Goal: Task Accomplishment & Management: Use online tool/utility

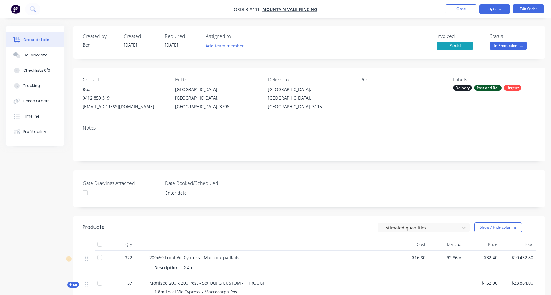
click at [496, 12] on button "Options" at bounding box center [494, 9] width 31 height 10
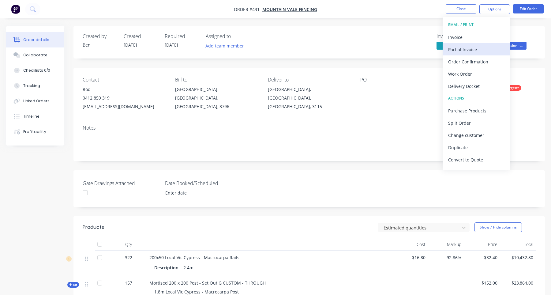
click at [479, 49] on div "Partial Invoice" at bounding box center [476, 49] width 56 height 9
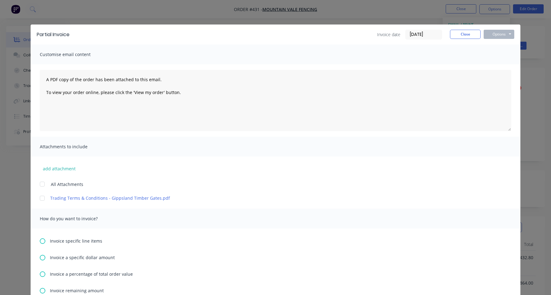
click at [62, 242] on span "Invoice specific line items" at bounding box center [76, 240] width 52 height 6
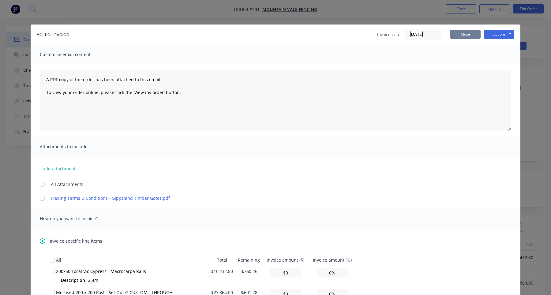
click at [467, 36] on button "Close" at bounding box center [465, 34] width 31 height 9
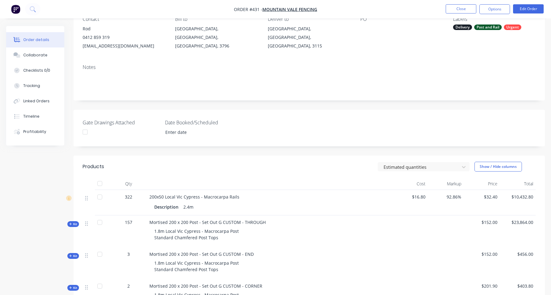
scroll to position [20, 0]
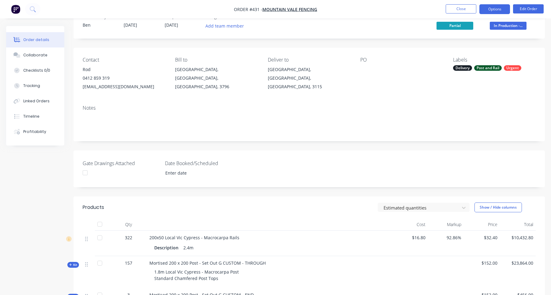
click at [498, 11] on button "Options" at bounding box center [494, 9] width 31 height 10
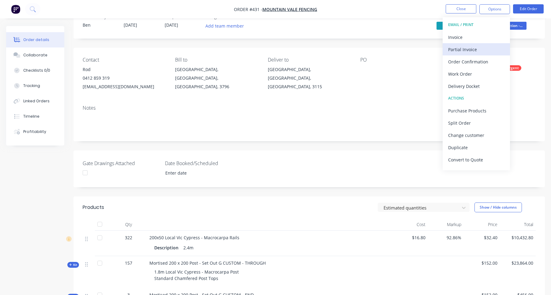
click at [469, 49] on div "Partial Invoice" at bounding box center [476, 49] width 56 height 9
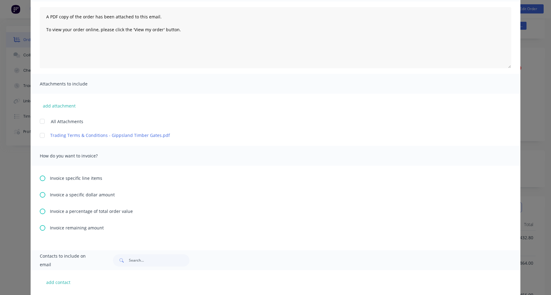
scroll to position [64, 0]
click at [73, 228] on span "Invoice remaining amount" at bounding box center [77, 226] width 54 height 6
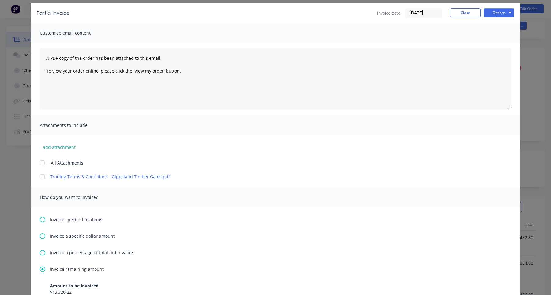
scroll to position [4, 0]
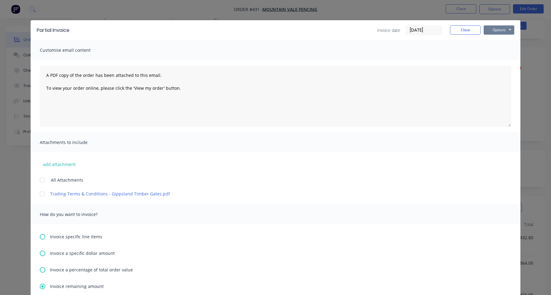
click at [503, 29] on button "Options" at bounding box center [499, 29] width 31 height 9
click at [504, 50] on button "Print" at bounding box center [503, 51] width 39 height 10
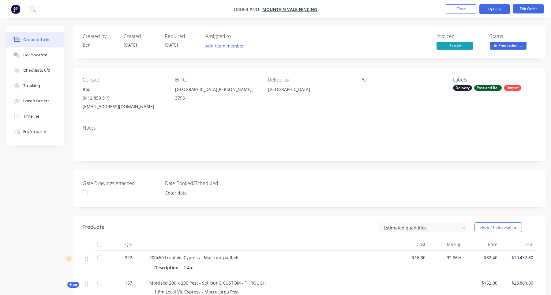
click at [499, 9] on button "Options" at bounding box center [494, 9] width 31 height 10
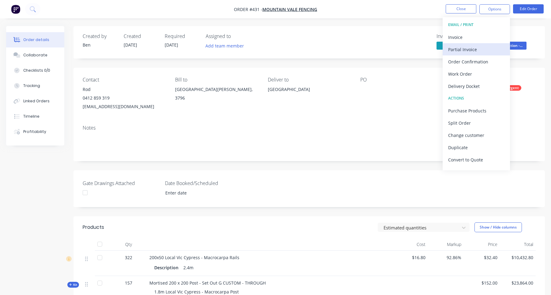
click at [476, 47] on div "Partial Invoice" at bounding box center [476, 49] width 56 height 9
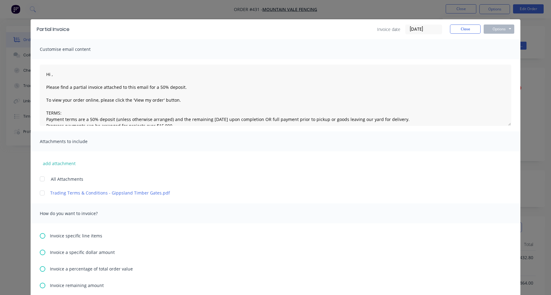
scroll to position [67, 0]
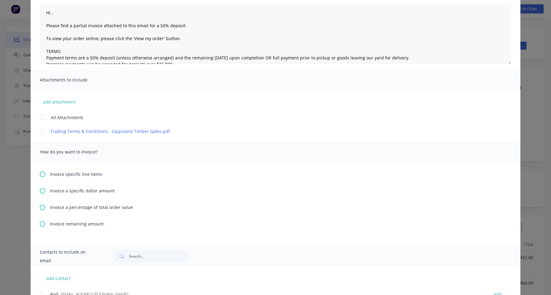
click at [79, 174] on span "Invoice specific line items" at bounding box center [76, 174] width 52 height 6
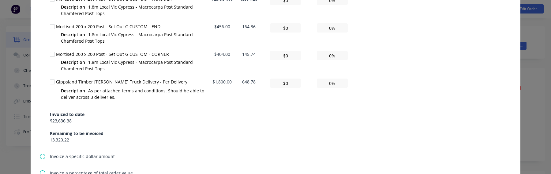
scroll to position [302, 0]
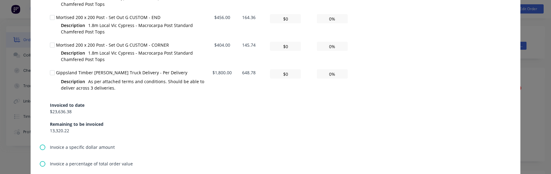
click at [61, 142] on div "All Total Remaining Invoice amount ($) Invoice amount (%) 200x50 Local Vic Cypr…" at bounding box center [275, 48] width 471 height 192
click at [59, 145] on span "Invoice a specific dollar amount" at bounding box center [82, 147] width 65 height 6
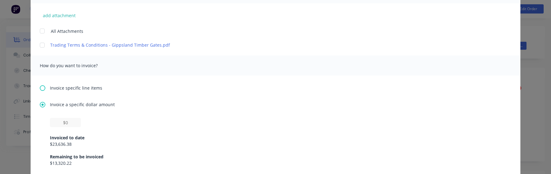
scroll to position [159, 0]
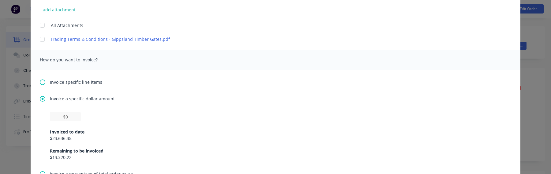
click at [68, 83] on span "Invoice specific line items" at bounding box center [76, 82] width 52 height 6
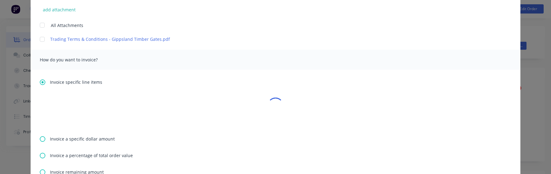
scroll to position [0, 0]
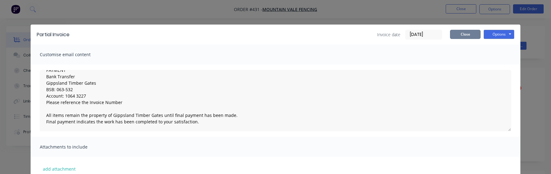
type textarea "Hi , Please find a partial invoice attached to this email for a 50% deposit. To…"
click at [475, 34] on button "Close" at bounding box center [465, 34] width 31 height 9
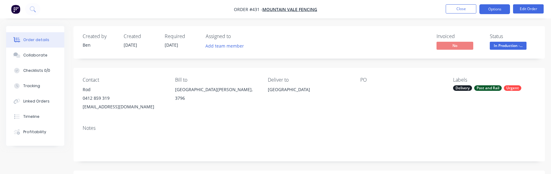
click at [493, 13] on button "Options" at bounding box center [494, 9] width 31 height 10
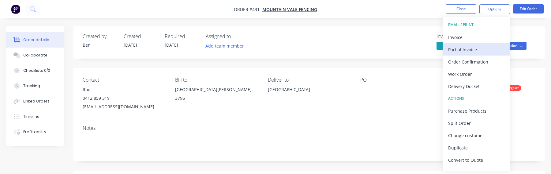
click at [485, 48] on div "Partial Invoice" at bounding box center [476, 49] width 56 height 9
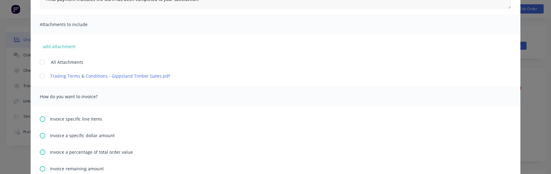
scroll to position [174, 0]
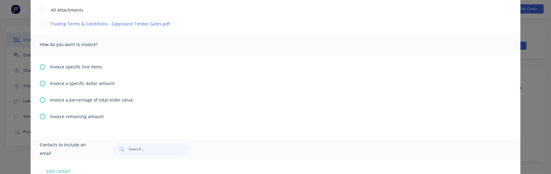
click at [75, 69] on span "Invoice specific line items" at bounding box center [76, 66] width 52 height 6
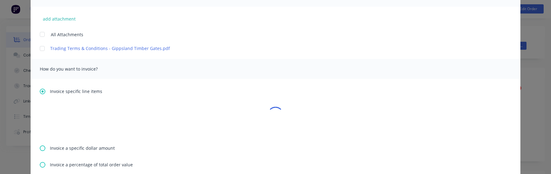
scroll to position [166, 0]
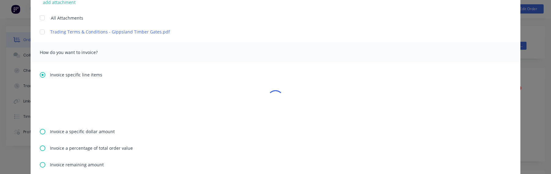
type textarea "Hi , Please find a partial invoice attached to this email for a 50% deposit. To…"
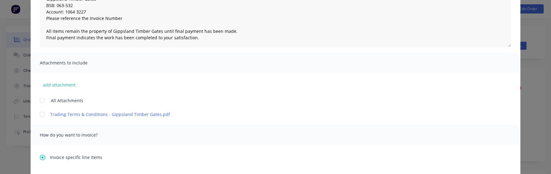
scroll to position [0, 0]
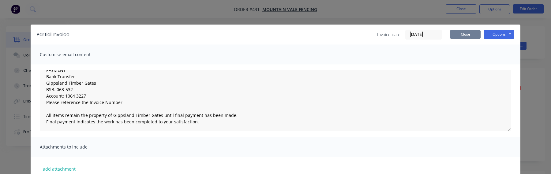
click at [468, 37] on button "Close" at bounding box center [465, 34] width 31 height 9
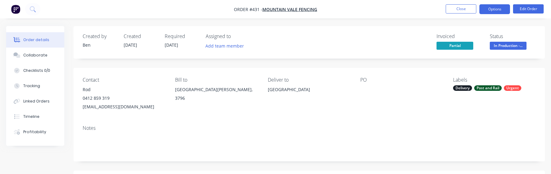
click at [497, 10] on button "Options" at bounding box center [494, 9] width 31 height 10
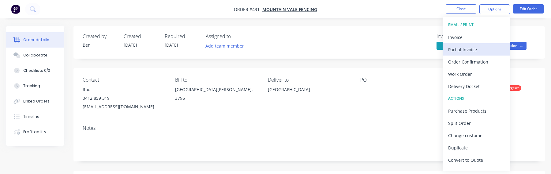
click at [471, 46] on div "Partial Invoice" at bounding box center [476, 49] width 56 height 9
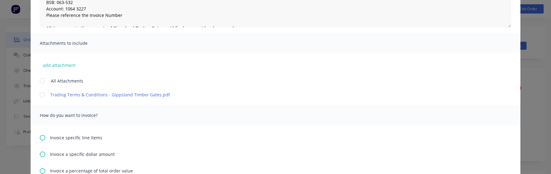
scroll to position [109, 0]
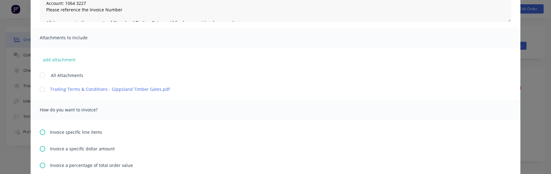
click at [64, 133] on span "Invoice specific line items" at bounding box center [76, 132] width 52 height 6
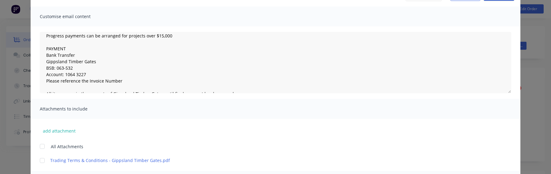
scroll to position [0, 0]
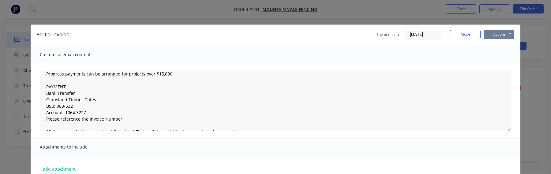
click at [498, 33] on button "Options" at bounding box center [499, 34] width 31 height 9
click at [309, 151] on div "Attachments to include" at bounding box center [276, 146] width 490 height 20
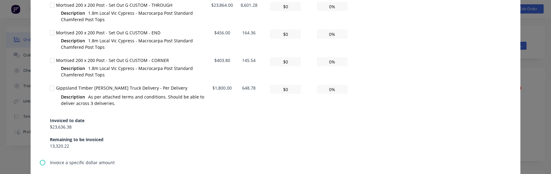
scroll to position [390, 0]
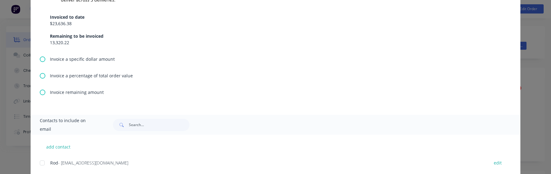
click at [80, 91] on span "Invoice remaining amount" at bounding box center [77, 92] width 54 height 6
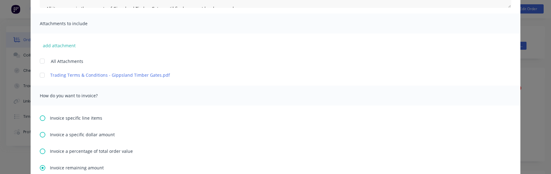
scroll to position [0, 0]
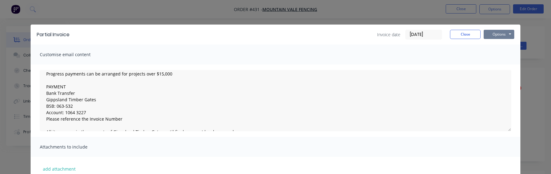
click at [503, 37] on button "Options" at bounding box center [499, 34] width 31 height 9
type textarea "Hi , Please find a partial invoice attached to this email for a 50% deposit. To…"
click at [497, 53] on button "Print" at bounding box center [503, 55] width 39 height 10
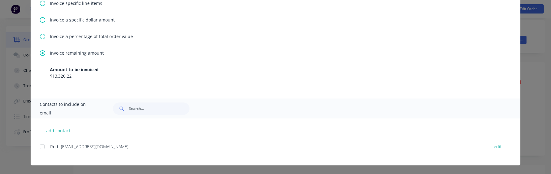
scroll to position [7, 0]
drag, startPoint x: 54, startPoint y: 76, endPoint x: 67, endPoint y: 76, distance: 13.8
click at [67, 76] on div "$13,320.22" at bounding box center [275, 76] width 451 height 6
drag, startPoint x: 53, startPoint y: 76, endPoint x: 73, endPoint y: 76, distance: 20.2
click at [73, 76] on div "$13,320.22" at bounding box center [275, 76] width 451 height 6
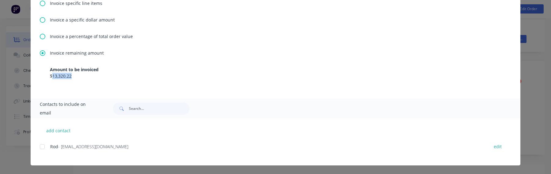
copy div "13,320.22"
click at [73, 38] on span "Invoice a percentage of total order value" at bounding box center [91, 36] width 83 height 6
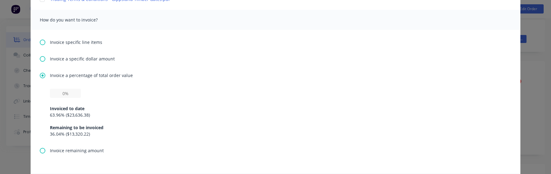
scroll to position [241, 0]
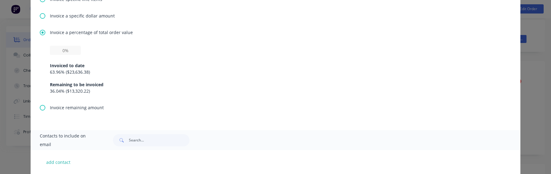
click at [67, 18] on span "Invoice a specific dollar amount" at bounding box center [82, 16] width 65 height 6
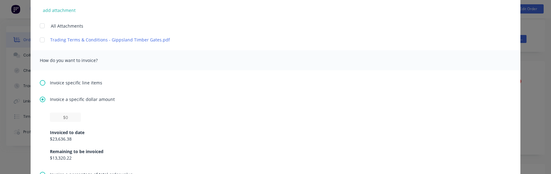
scroll to position [189, 0]
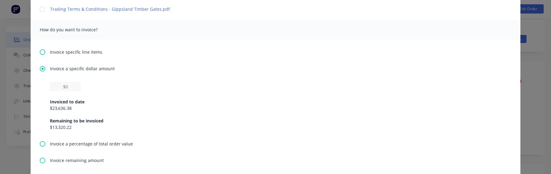
click at [73, 92] on div "Invoiced to date $23,636.38 Remaining to be invoiced $13,320.22" at bounding box center [275, 110] width 451 height 39
click at [73, 86] on input "text" at bounding box center [65, 86] width 31 height 9
paste input "$13,320.22"
type textarea "Hi , Please find a partial invoice attached to this email for a 50% deposit. To…"
type input "$13,320.22"
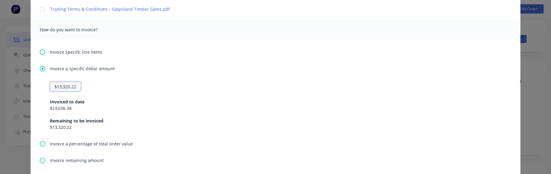
type textarea "Hi , Please find a partial invoice attached to this email for a 50% deposit. To…"
type input "$13,320.2"
type textarea "Hi , Please find a partial invoice attached to this email for a 50% deposit. To…"
type input "$13,320."
type textarea "Hi , Please find a partial invoice attached to this email for a 50% deposit. To…"
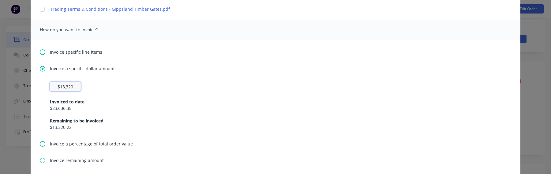
type input "$13,320"
click at [433, 80] on div "Invoice a specific dollar amount $13,320 Invoiced to date $23,636.38 Remaining …" at bounding box center [275, 102] width 471 height 75
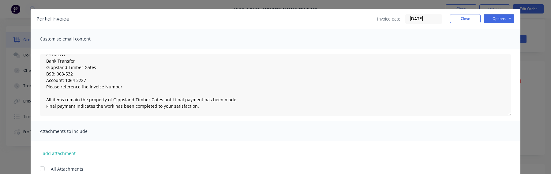
scroll to position [0, 0]
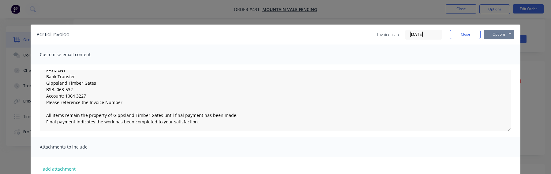
click at [498, 32] on button "Options" at bounding box center [499, 34] width 31 height 9
type textarea "Hi , Please find a partial invoice attached to this email for a 50% deposit. To…"
click at [496, 57] on button "Print" at bounding box center [503, 55] width 39 height 10
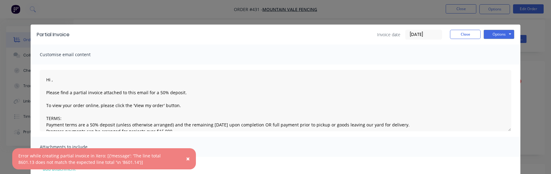
click at [190, 159] on button "×" at bounding box center [188, 158] width 16 height 15
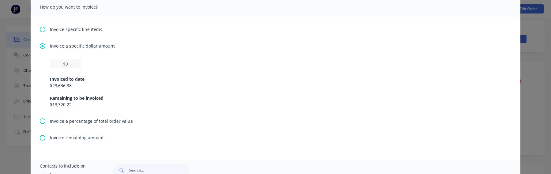
scroll to position [199, 0]
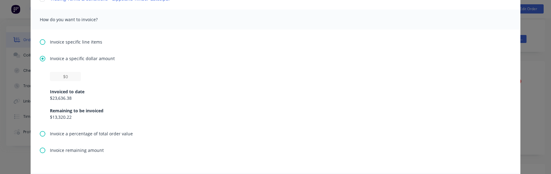
click at [61, 133] on span "Invoice a percentage of total order value" at bounding box center [91, 133] width 83 height 6
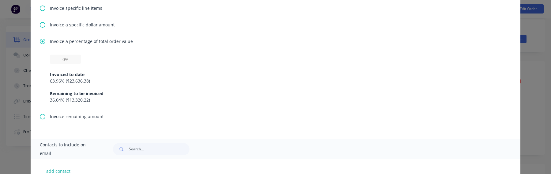
scroll to position [226, 0]
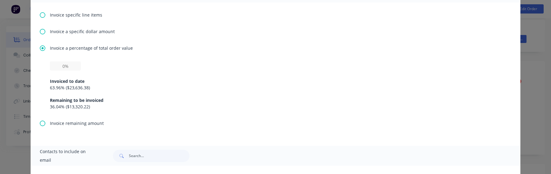
click at [82, 33] on span "Invoice a specific dollar amount" at bounding box center [82, 31] width 65 height 6
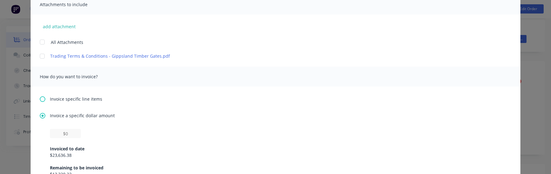
scroll to position [190, 0]
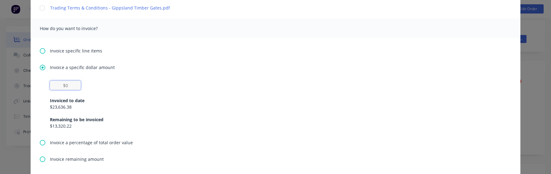
click at [72, 87] on input "text" at bounding box center [65, 84] width 31 height 9
paste input "$13,320.22"
type textarea "Hi , Please find a partial invoice attached to this email for a 50% deposit. To…"
type input "$13,320.22"
type textarea "Hi , Please find a partial invoice attached to this email for a 50% deposit. To…"
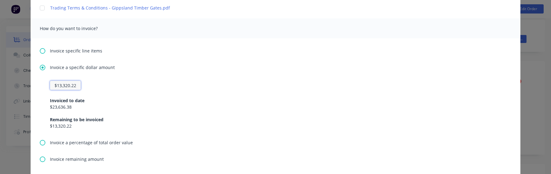
type input "$13,320.2"
type textarea "Hi , Please find a partial invoice attached to this email for a 50% deposit. To…"
type input "$13,320."
type textarea "Hi , Please find a partial invoice attached to this email for a 50% deposit. To…"
type input "$13,320"
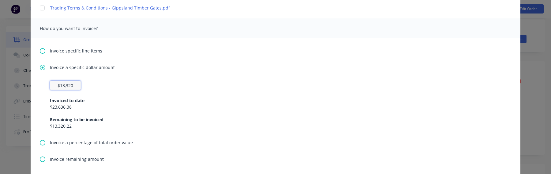
type textarea "Hi , Please find a partial invoice attached to this email for a 50% deposit. To…"
type input "$1,332"
type textarea "Hi , Please find a partial invoice attached to this email for a 50% deposit. To…"
type input "$133"
type textarea "Hi , Please find a partial invoice attached to this email for a 50% deposit. To…"
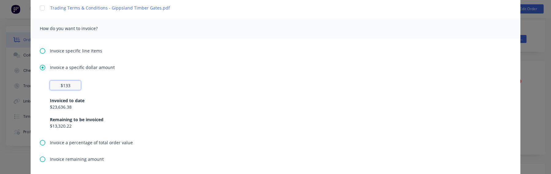
type input "$1,331"
type textarea "Hi , Please find a partial invoice attached to this email for a 50% deposit. To…"
type input "$13,319"
click at [258, 100] on div "Invoiced to date" at bounding box center [275, 100] width 451 height 6
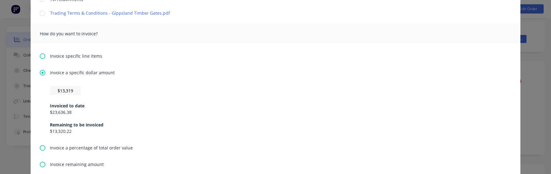
scroll to position [181, 0]
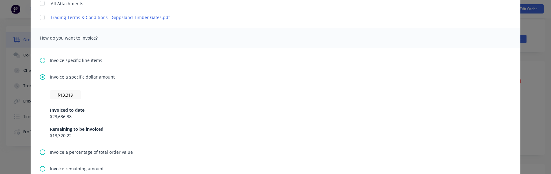
click at [96, 58] on span "Invoice specific line items" at bounding box center [76, 60] width 52 height 6
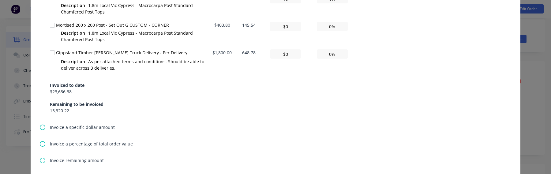
scroll to position [323, 0]
click at [88, 127] on span "Invoice a specific dollar amount" at bounding box center [82, 126] width 65 height 6
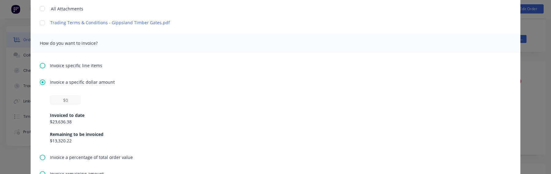
scroll to position [178, 0]
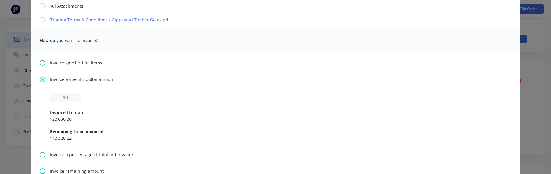
click at [73, 102] on div "Invoiced to date $23,636.38 Remaining to be invoiced $13,320.22" at bounding box center [275, 121] width 451 height 39
click at [68, 97] on input "text" at bounding box center [65, 96] width 31 height 9
paste input "$13,320.22"
type textarea "Hi , Please find a partial invoice attached to this email for a 50% deposit. To…"
type input "$13,320.22"
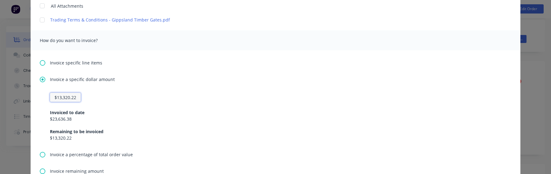
type textarea "Hi , Please find a partial invoice attached to this email for a 50% deposit. To…"
type input "$13,320.2"
type textarea "Hi , Please find a partial invoice attached to this email for a 50% deposit. To…"
type input "$13,320."
type textarea "Hi , Please find a partial invoice attached to this email for a 50% deposit. To…"
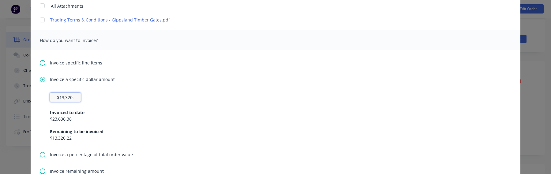
type input "$13,320"
type textarea "Hi , Please find a partial invoice attached to this email for a 50% deposit. To…"
type input "$1,332"
type textarea "Hi , Please find a partial invoice attached to this email for a 50% deposit. To…"
type input "$133"
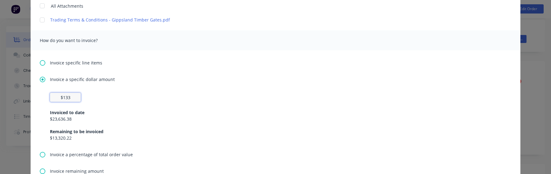
type textarea "Hi , Please find a partial invoice attached to this email for a 50% deposit. To…"
type input "$13,319"
type textarea "Hi , Please find a partial invoice attached to this email for a 50% deposit. To…"
type input "$13,319."
type textarea "Hi , Please find a partial invoice attached to this email for a 50% deposit. To…"
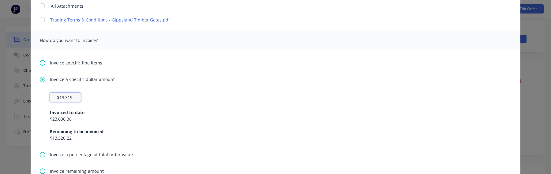
type input "$13,319.2"
type textarea "Hi , Please find a partial invoice attached to this email for a 50% deposit. To…"
type input "$13,319.22"
click at [402, 116] on div "$23,636.38" at bounding box center [275, 118] width 451 height 6
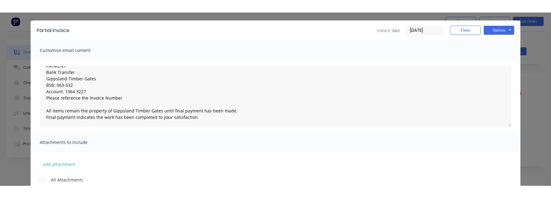
scroll to position [0, 0]
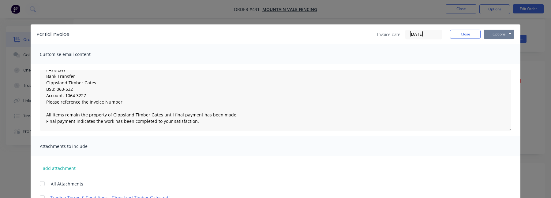
click at [501, 35] on button "Options" at bounding box center [499, 34] width 31 height 9
type textarea "Hi , Please find a partial invoice attached to this email for a 50% deposit. To…"
click at [495, 53] on button "Print" at bounding box center [503, 55] width 39 height 10
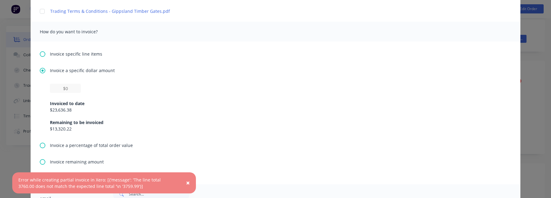
scroll to position [198, 0]
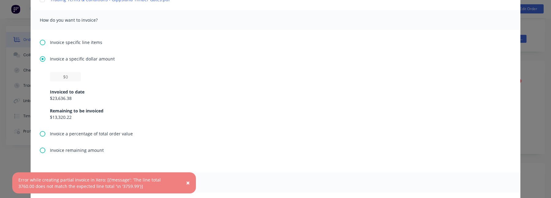
click at [191, 183] on button "×" at bounding box center [188, 183] width 16 height 15
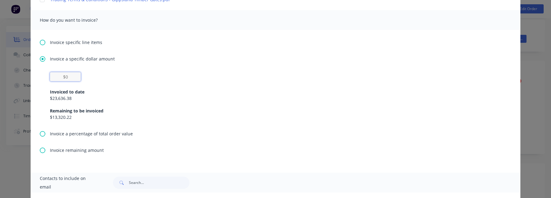
click at [74, 77] on input "text" at bounding box center [65, 76] width 31 height 9
paste input "$13,320.22"
type textarea "Hi , Please find a partial invoice attached to this email for a 50% deposit. To…"
type input "$13,320.22"
type textarea "Hi , Please find a partial invoice attached to this email for a 50% deposit. To…"
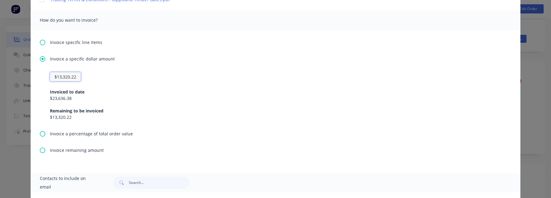
type input "$13,320.2"
type textarea "Hi , Please find a partial invoice attached to this email for a 50% deposit. To…"
type input "$13,320."
type textarea "Hi , Please find a partial invoice attached to this email for a 50% deposit. To…"
type input "$13,320"
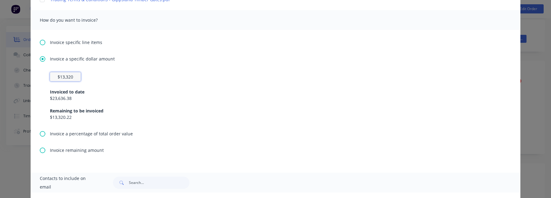
type textarea "Hi , Please find a partial invoice attached to this email for a 50% deposit. To…"
type input "$1,332"
type textarea "Hi , Please find a partial invoice attached to this email for a 50% deposit. To…"
type input "$133"
type textarea "Hi , Please find a partial invoice attached to this email for a 50% deposit. To…"
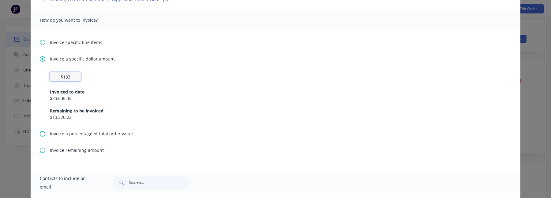
type input "$1,330"
type textarea "Hi , Please find a partial invoice attached to this email for a 50% deposit. To…"
type input "$13,300"
click at [264, 106] on div "Invoiced to date $23,636.38 Remaining to be invoiced $13,320.22" at bounding box center [275, 100] width 451 height 39
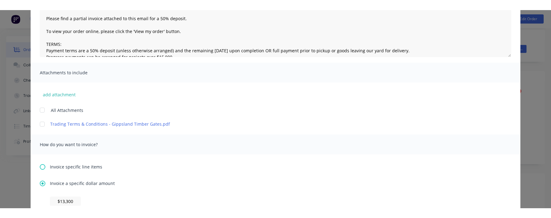
scroll to position [0, 0]
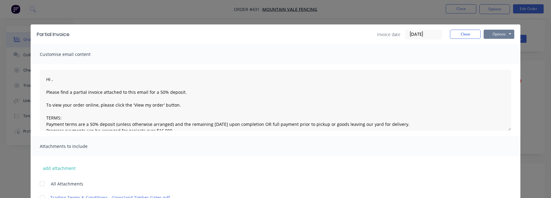
click at [510, 37] on button "Options" at bounding box center [499, 34] width 31 height 9
type textarea "Hi , Please find a partial invoice attached to this email for a 50% deposit. To…"
click at [506, 54] on button "Print" at bounding box center [503, 55] width 39 height 10
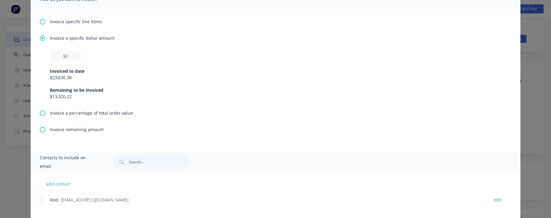
scroll to position [221, 0]
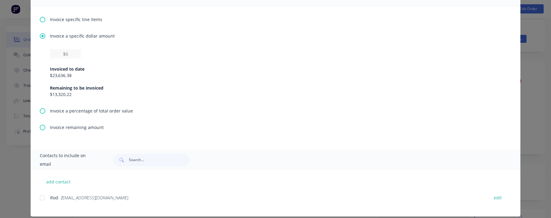
click at [63, 125] on span "Invoice remaining amount" at bounding box center [77, 127] width 54 height 6
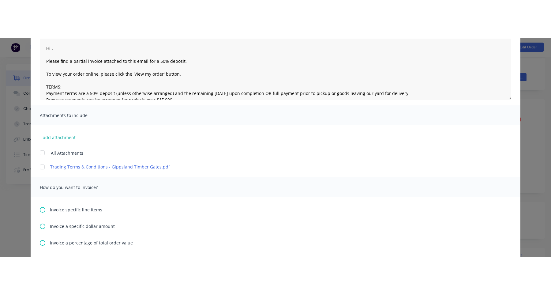
scroll to position [10, 0]
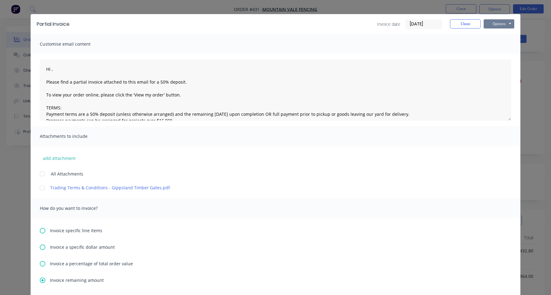
click at [505, 26] on button "Options" at bounding box center [499, 23] width 31 height 9
type textarea "Hi , Please find a partial invoice attached to this email for a 50% deposit. To…"
click at [496, 45] on button "Print" at bounding box center [503, 45] width 39 height 10
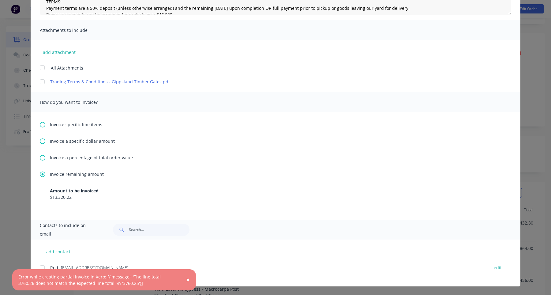
scroll to position [51, 0]
click at [87, 158] on span "Invoice a percentage of total order value" at bounding box center [91, 157] width 83 height 6
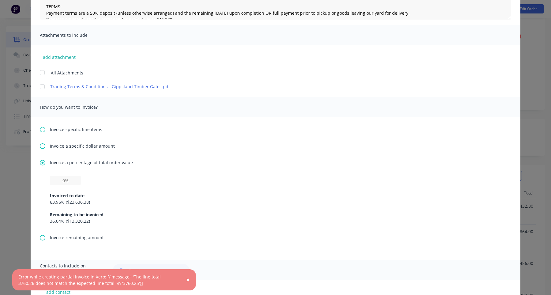
scroll to position [137, 0]
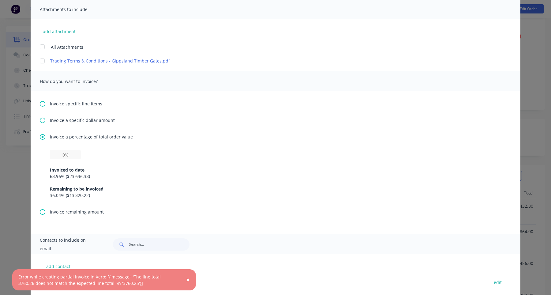
click at [186, 278] on span "×" at bounding box center [188, 279] width 4 height 9
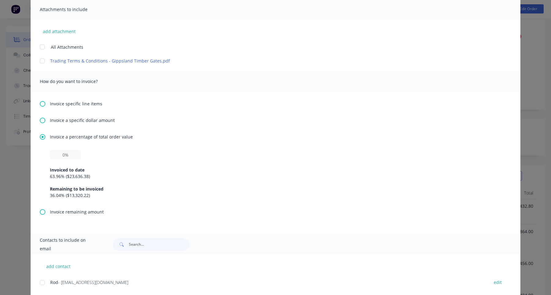
click at [92, 118] on span "Invoice a specific dollar amount" at bounding box center [82, 120] width 65 height 6
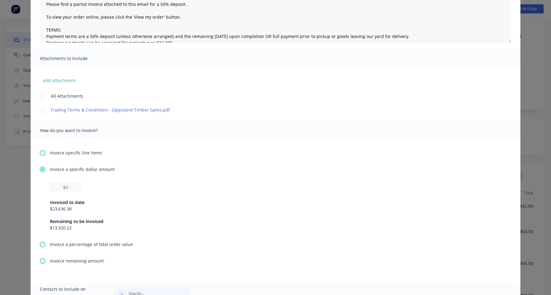
scroll to position [115, 0]
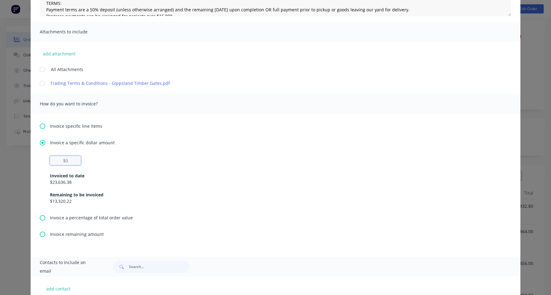
click at [70, 157] on input "text" at bounding box center [65, 160] width 31 height 9
paste input "$13,320.22"
type textarea "Hi , Please find a partial invoice attached to this email for a 50% deposit. To…"
type input "$13,320.22"
type textarea "Hi , Please find a partial invoice attached to this email for a 50% deposit. To…"
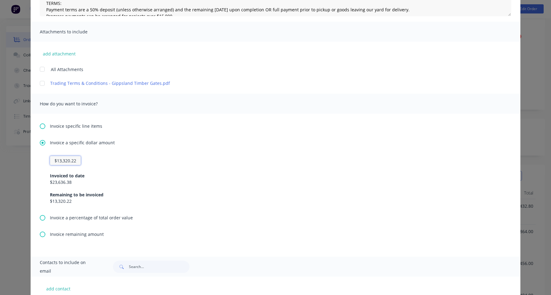
type input "$13,320.2"
type textarea "Hi , Please find a partial invoice attached to this email for a 50% deposit. To…"
type input "$13,320."
type textarea "Hi , Please find a partial invoice attached to this email for a 50% deposit. To…"
type input "$13,320"
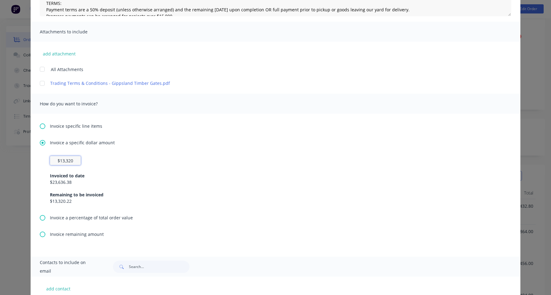
type textarea "Hi , Please find a partial invoice attached to this email for a 50% deposit. To…"
type input "$1,332"
type textarea "Hi , Please find a partial invoice attached to this email for a 50% deposit. To…"
type input "$133"
type textarea "Hi , Please find a partial invoice attached to this email for a 50% deposit. To…"
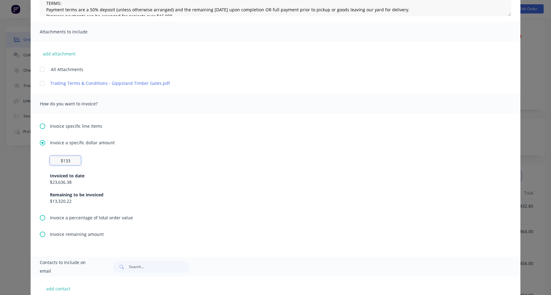
type input "$13"
type textarea "Hi , Please find a partial invoice attached to this email for a 50% deposit. To…"
type input "$133"
type textarea "Hi , Please find a partial invoice attached to this email for a 50% deposit. To…"
type input "$1,330"
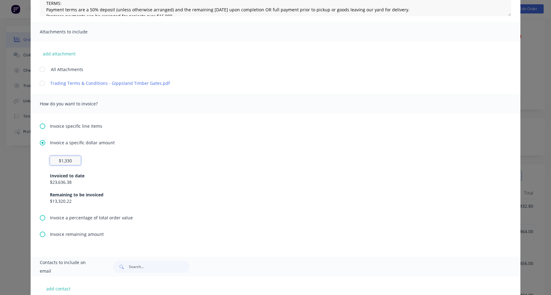
type textarea "Hi , Please find a partial invoice attached to this email for a 50% deposit. To…"
type input "$13,300"
click at [305, 171] on div "Invoiced to date $23,636.38 Remaining to be invoiced $13,320.22" at bounding box center [275, 184] width 451 height 39
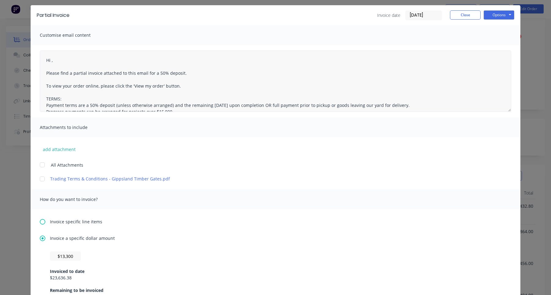
scroll to position [0, 0]
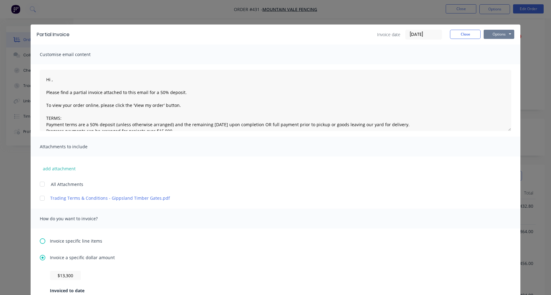
click at [504, 34] on button "Options" at bounding box center [499, 34] width 31 height 9
type textarea "Hi , Please find a partial invoice attached to this email for a 50% deposit. To…"
click at [502, 57] on button "Print" at bounding box center [503, 55] width 39 height 10
click at [501, 35] on button "Options" at bounding box center [499, 34] width 31 height 9
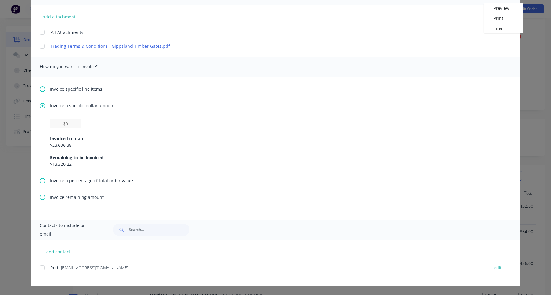
click at [57, 198] on span "Invoice remaining amount" at bounding box center [77, 197] width 54 height 6
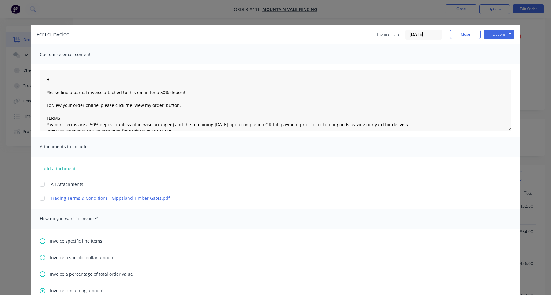
scroll to position [116, 0]
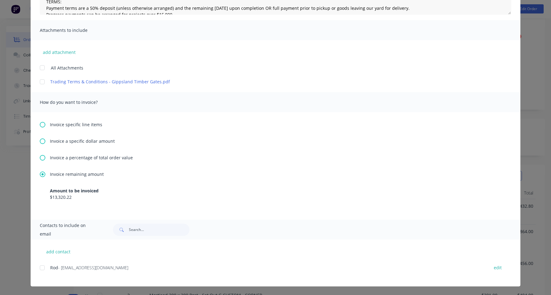
click at [74, 158] on span "Invoice a percentage of total order value" at bounding box center [91, 157] width 83 height 6
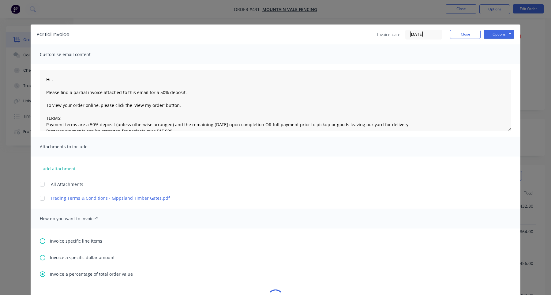
type textarea "Hi , Please find a partial invoice attached to this email for a 50% deposit. To…"
click at [470, 34] on button "Close" at bounding box center [465, 34] width 31 height 9
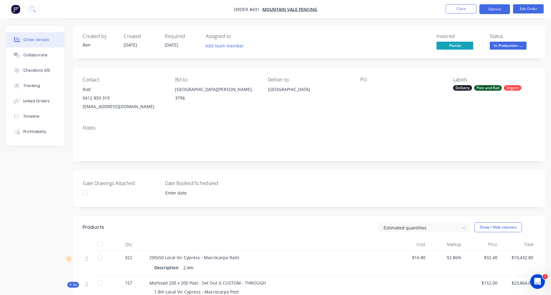
click at [491, 11] on button "Options" at bounding box center [494, 9] width 31 height 10
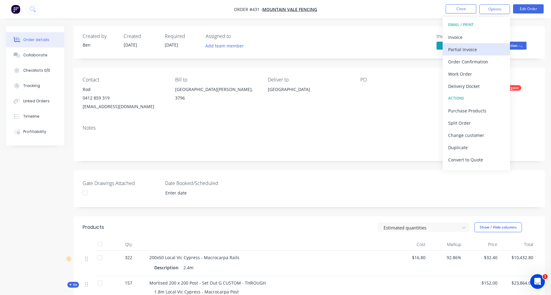
click at [482, 48] on div "Partial Invoice" at bounding box center [476, 49] width 56 height 9
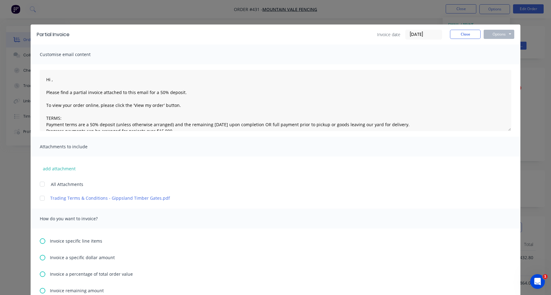
scroll to position [93, 0]
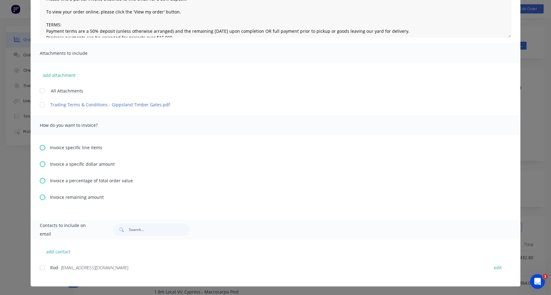
click at [90, 197] on span "Invoice remaining amount" at bounding box center [77, 197] width 54 height 6
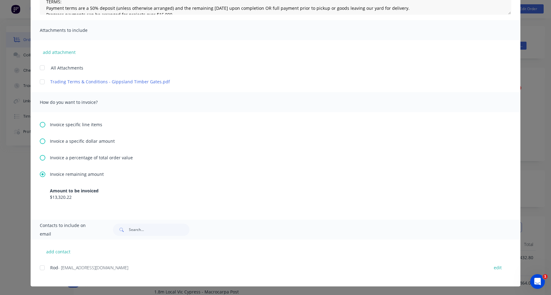
scroll to position [0, 0]
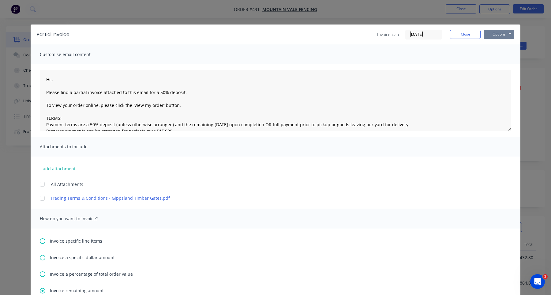
click at [499, 35] on button "Options" at bounding box center [499, 34] width 31 height 9
type textarea "Hi , Please find a partial invoice attached to this email for a 50% deposit. To…"
click at [492, 54] on button "Print" at bounding box center [503, 55] width 39 height 10
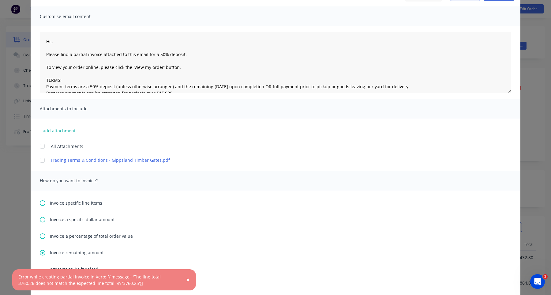
scroll to position [116, 0]
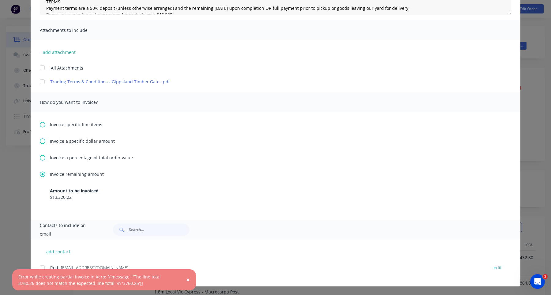
click at [88, 156] on span "Invoice a percentage of total order value" at bounding box center [91, 157] width 83 height 6
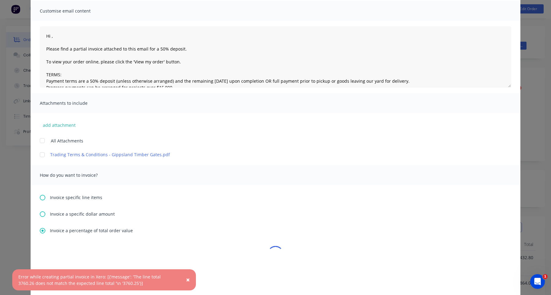
scroll to position [152, 0]
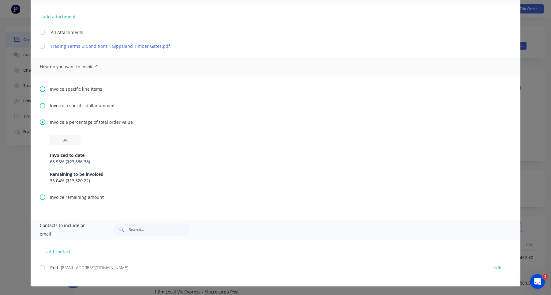
click at [69, 108] on span "Invoice a specific dollar amount" at bounding box center [82, 105] width 65 height 6
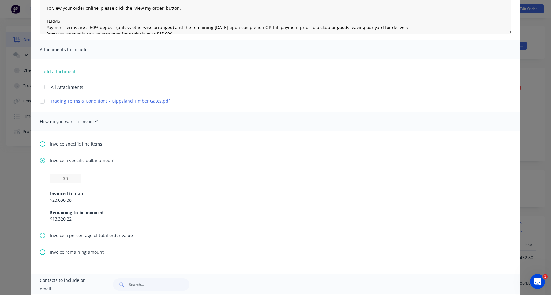
scroll to position [135, 0]
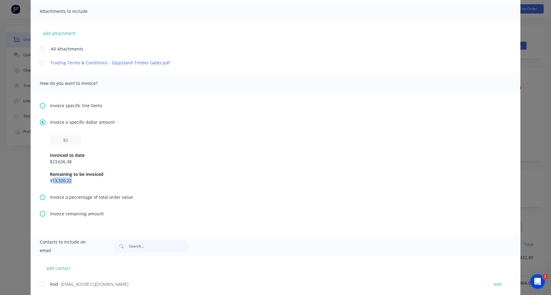
drag, startPoint x: 57, startPoint y: 181, endPoint x: 78, endPoint y: 181, distance: 21.1
click at [78, 181] on div "$13,320.22" at bounding box center [275, 180] width 451 height 6
copy div "13,320.22"
click at [70, 144] on input "text" at bounding box center [65, 139] width 31 height 9
paste input "$13,320.22"
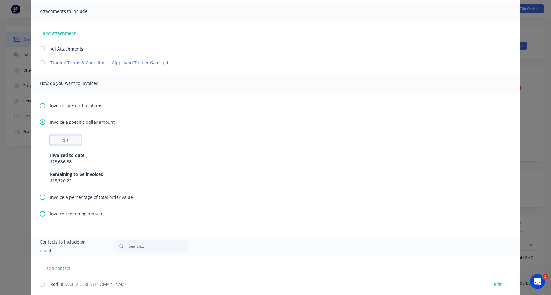
type textarea "Hi , Please find a partial invoice attached to this email for a 50% deposit. To…"
type input "$13,320.22"
type textarea "Hi , Please find a partial invoice attached to this email for a 50% deposit. To…"
type input "$13,320.2"
type textarea "Hi , Please find a partial invoice attached to this email for a 50% deposit. To…"
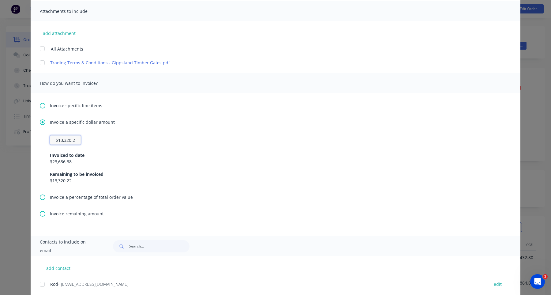
type input "$13,320."
type textarea "Hi , Please find a partial invoice attached to this email for a 50% deposit. To…"
type input "$13,320"
type textarea "Hi , Please find a partial invoice attached to this email for a 50% deposit. To…"
type input "$1,332"
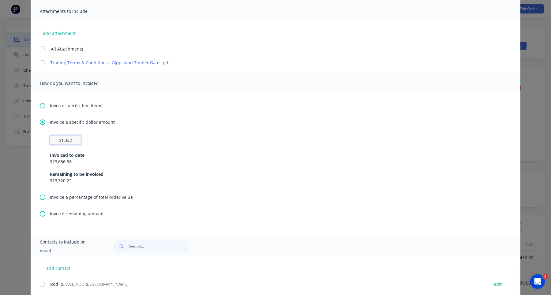
type textarea "Hi , Please find a partial invoice attached to this email for a 50% deposit. To…"
type input "$133"
type textarea "Hi , Please find a partial invoice attached to this email for a 50% deposit. To…"
type input "$1,330"
type textarea "Hi , Please find a partial invoice attached to this email for a 50% deposit. To…"
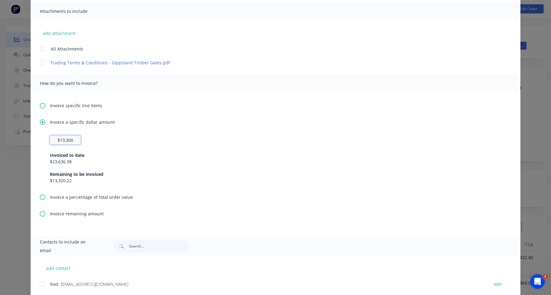
type input "$13,300"
click at [318, 124] on div "Invoice a specific dollar amount" at bounding box center [275, 122] width 471 height 6
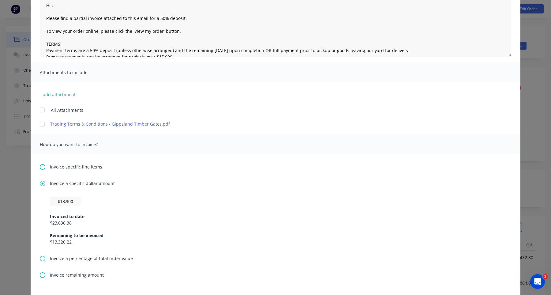
scroll to position [0, 0]
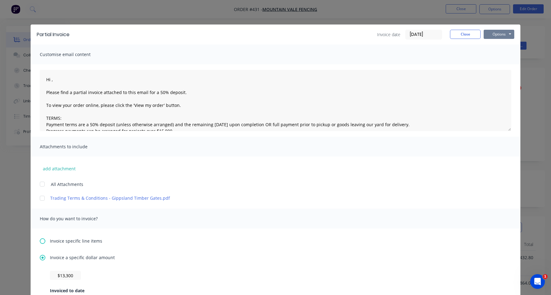
click at [500, 34] on button "Options" at bounding box center [499, 34] width 31 height 9
type textarea "Hi , Please find a partial invoice attached to this email for a 50% deposit. To…"
click at [496, 55] on button "Print" at bounding box center [503, 55] width 39 height 10
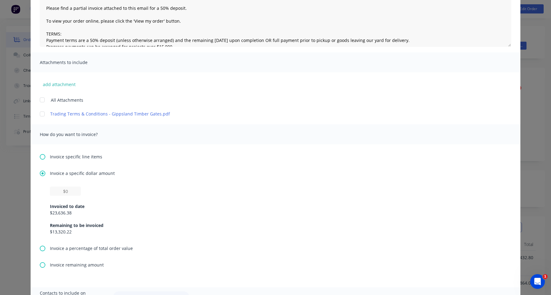
scroll to position [101, 0]
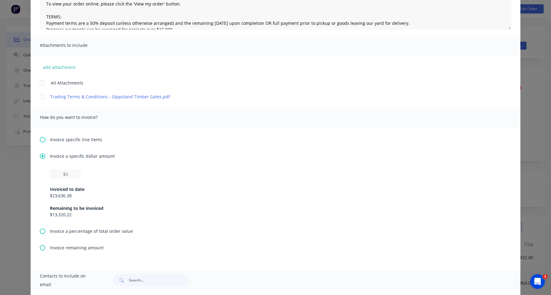
click at [68, 230] on span "Invoice a percentage of total order value" at bounding box center [91, 231] width 83 height 6
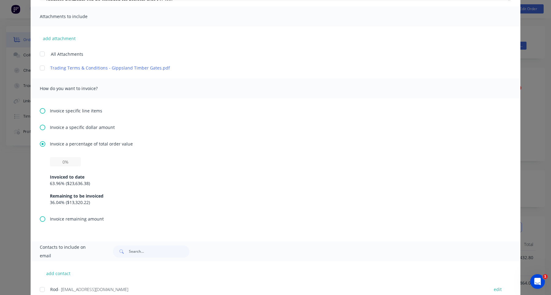
scroll to position [152, 0]
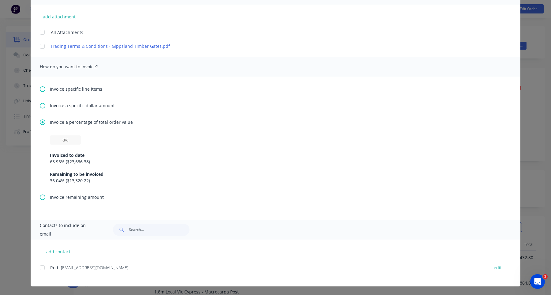
click at [71, 196] on span "Invoice remaining amount" at bounding box center [77, 197] width 54 height 6
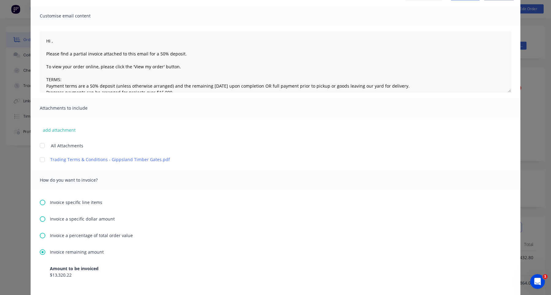
scroll to position [116, 0]
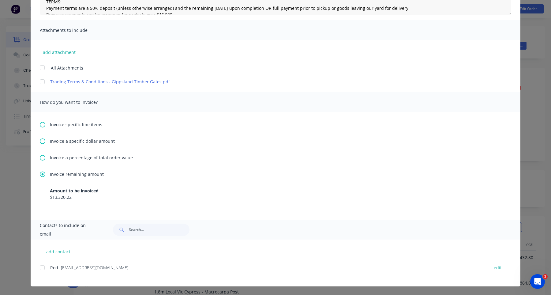
click at [90, 129] on div "Invoice specific line items Invoice a specific dollar amount Invoice a percenta…" at bounding box center [276, 165] width 490 height 107
click at [90, 125] on span "Invoice specific line items" at bounding box center [76, 124] width 52 height 6
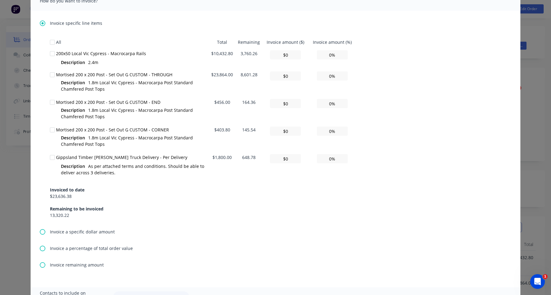
scroll to position [226, 0]
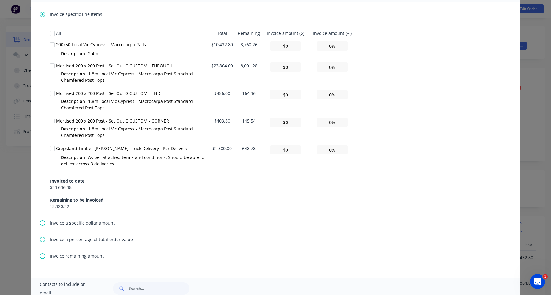
click at [98, 221] on span "Invoice a specific dollar amount" at bounding box center [82, 222] width 65 height 6
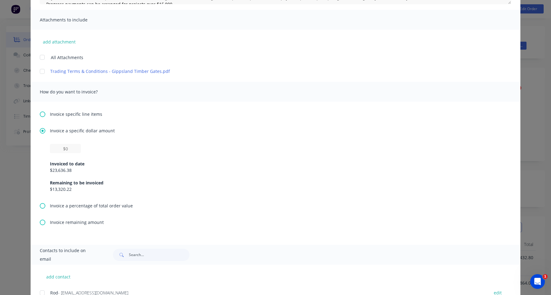
scroll to position [152, 0]
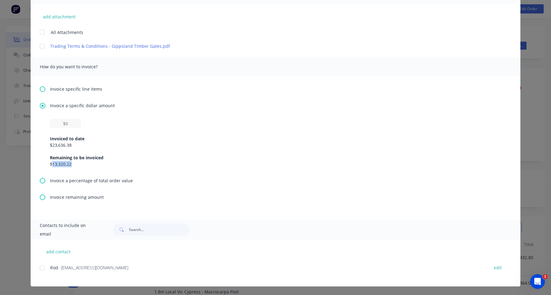
drag, startPoint x: 53, startPoint y: 163, endPoint x: 73, endPoint y: 163, distance: 19.9
click at [73, 163] on div "$13,320.22" at bounding box center [275, 164] width 451 height 6
copy div "13,320.22"
click at [71, 124] on input "text" at bounding box center [65, 123] width 31 height 9
paste input "$13,320.22"
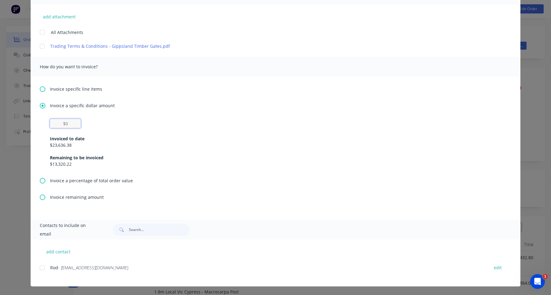
type textarea "Hi , Please find a partial invoice attached to this email for a 50% deposit. To…"
type input "$13,320.22"
type textarea "Hi , Please find a partial invoice attached to this email for a 50% deposit. To…"
type input "$13,320.2"
type textarea "Hi , Please find a partial invoice attached to this email for a 50% deposit. To…"
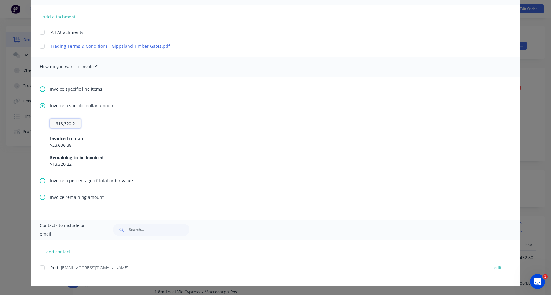
type input "$13,320."
type textarea "Hi , Please find a partial invoice attached to this email for a 50% deposit. To…"
type input "$13,320"
type textarea "Hi , Please find a partial invoice attached to this email for a 50% deposit. To…"
type input "$1,332"
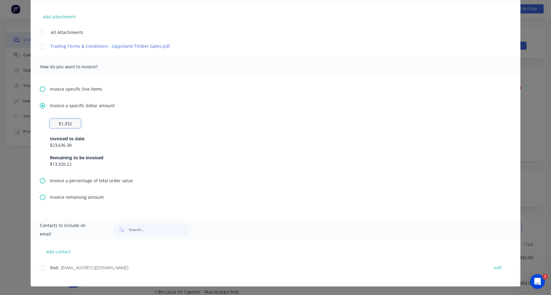
type textarea "Hi , Please find a partial invoice attached to this email for a 50% deposit. To…"
type input "$133"
type textarea "Hi , Please find a partial invoice attached to this email for a 50% deposit. To…"
type input "$1,330"
type textarea "Hi , Please find a partial invoice attached to this email for a 50% deposit. To…"
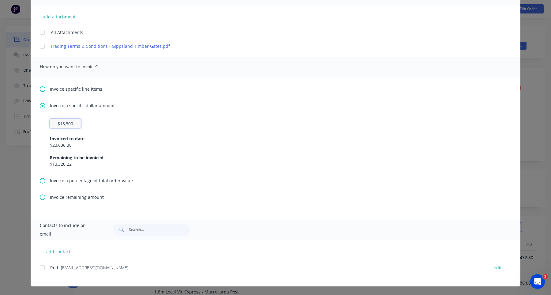
type input "$13,300"
click at [260, 136] on div "Invoiced to date" at bounding box center [275, 138] width 451 height 6
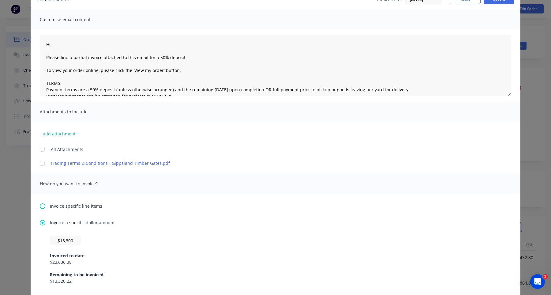
scroll to position [0, 0]
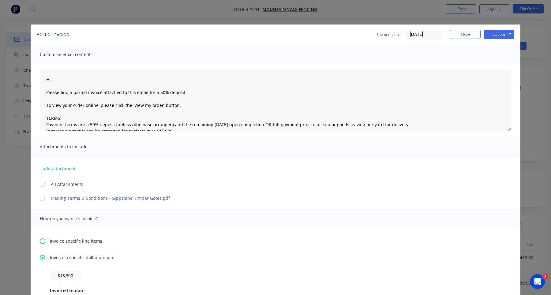
click at [504, 29] on div "Partial Invoice Invoice date 14/10/25 Close Options Preview Print Email" at bounding box center [276, 34] width 490 height 20
click at [504, 33] on button "Options" at bounding box center [499, 34] width 31 height 9
click at [196, 245] on div "Invoice specific line items Invoice a specific dollar amount $13,300 Invoiced t…" at bounding box center [276, 299] width 490 height 143
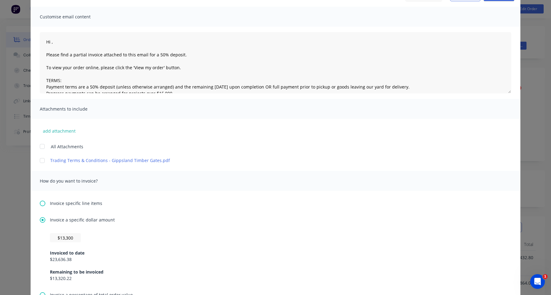
scroll to position [152, 0]
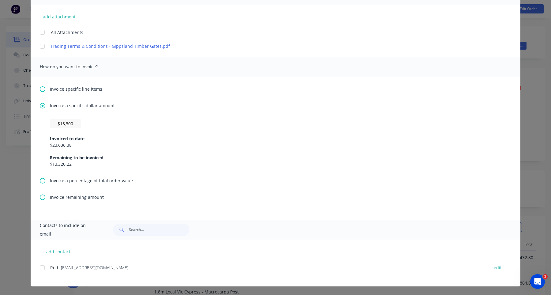
click at [97, 181] on span "Invoice a percentage of total order value" at bounding box center [91, 180] width 83 height 6
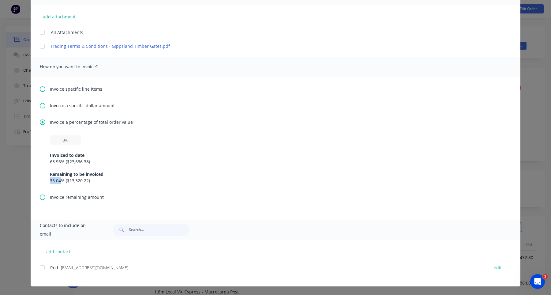
drag, startPoint x: 51, startPoint y: 181, endPoint x: 61, endPoint y: 181, distance: 10.4
click at [61, 181] on div "36.04 % ( $13,320.22 )" at bounding box center [275, 180] width 451 height 6
copy div "36.04"
click at [73, 142] on input "text" at bounding box center [65, 139] width 31 height 9
paste input "36.04%"
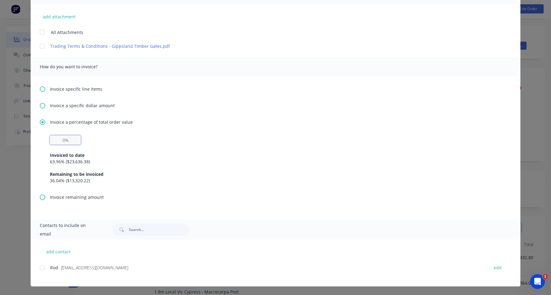
type textarea "Hi , Please find a partial invoice attached to this email for a 50% deposit. To…"
type input "36.04%"
click at [336, 163] on div "63.96 % ( $23,636.38 )" at bounding box center [275, 161] width 451 height 6
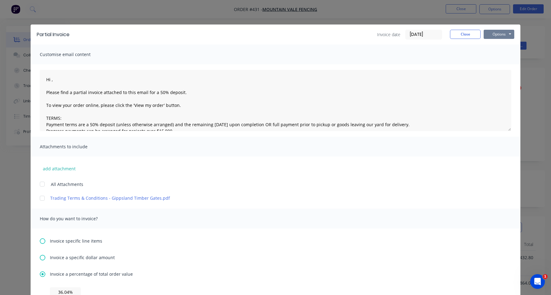
click at [508, 33] on button "Options" at bounding box center [499, 34] width 31 height 9
type textarea "Hi , Please find a partial invoice attached to this email for a 50% deposit. To…"
click at [491, 54] on button "Print" at bounding box center [503, 55] width 39 height 10
type textarea "Hi , Please find a partial invoice attached to this email for a 50% deposit. To…"
click at [470, 33] on button "Close" at bounding box center [465, 34] width 31 height 9
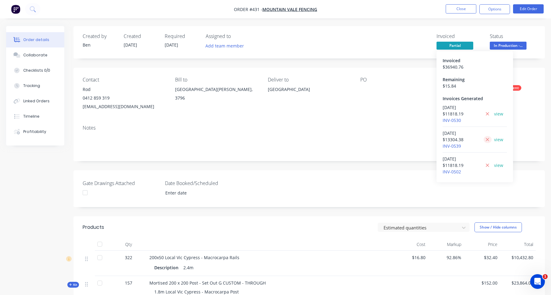
click at [486, 139] on icon at bounding box center [487, 140] width 4 height 6
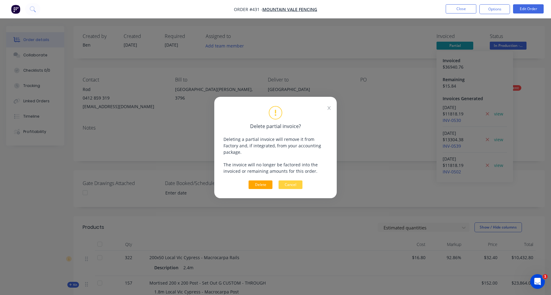
click at [265, 181] on button "Delete" at bounding box center [260, 184] width 24 height 9
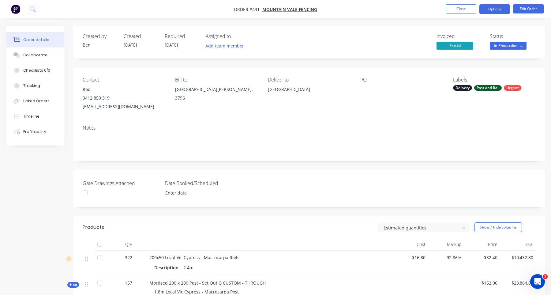
click at [496, 10] on button "Options" at bounding box center [494, 9] width 31 height 10
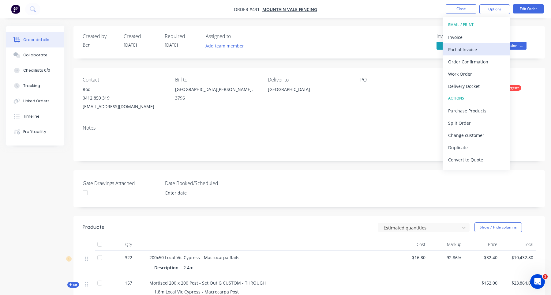
click at [487, 47] on div "Partial Invoice" at bounding box center [476, 49] width 56 height 9
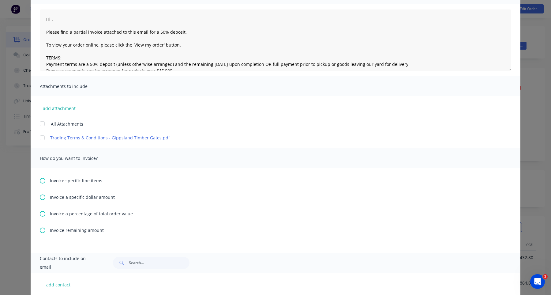
scroll to position [93, 0]
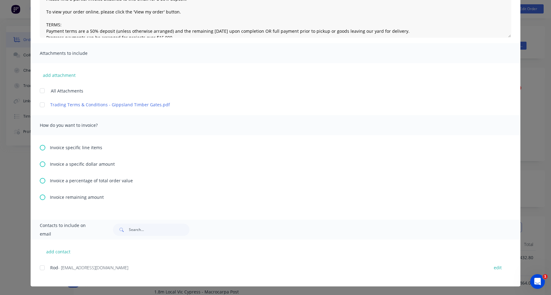
click at [91, 181] on span "Invoice a percentage of total order value" at bounding box center [91, 180] width 83 height 6
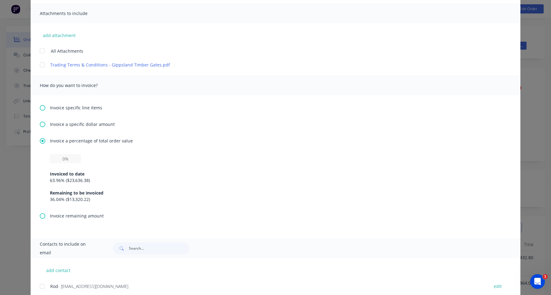
scroll to position [152, 0]
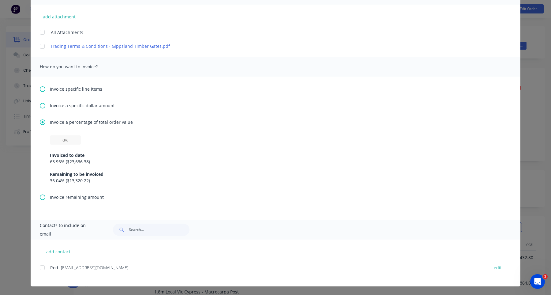
click at [73, 198] on span "Invoice remaining amount" at bounding box center [77, 197] width 54 height 6
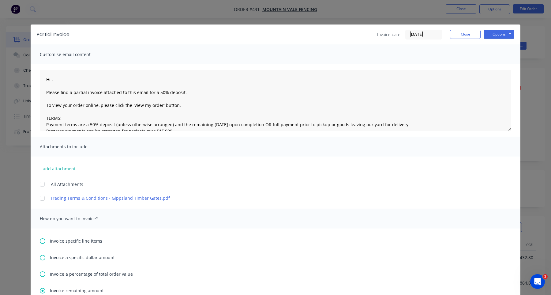
scroll to position [116, 0]
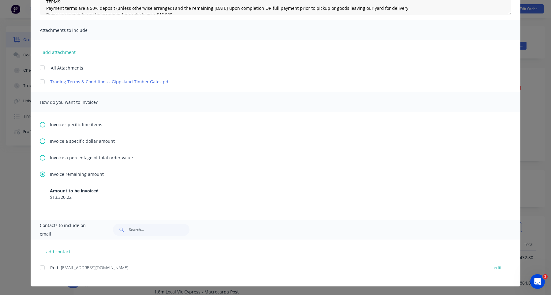
click at [84, 158] on span "Invoice a percentage of total order value" at bounding box center [91, 157] width 83 height 6
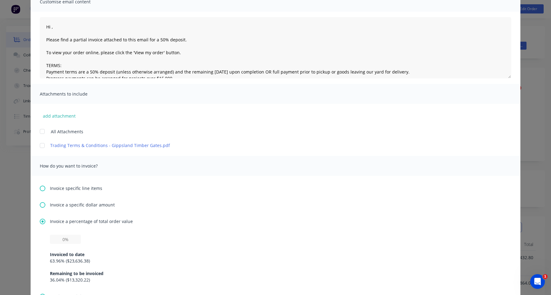
scroll to position [152, 0]
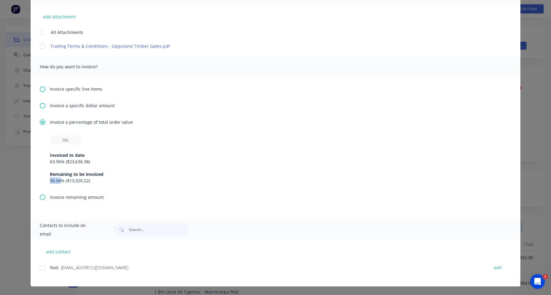
drag, startPoint x: 50, startPoint y: 181, endPoint x: 62, endPoint y: 181, distance: 11.0
click at [62, 181] on div "36.04 % ( $13,320.22 )" at bounding box center [275, 180] width 451 height 6
copy div "36.04"
click at [68, 141] on input "text" at bounding box center [65, 139] width 31 height 9
paste input "36.04%"
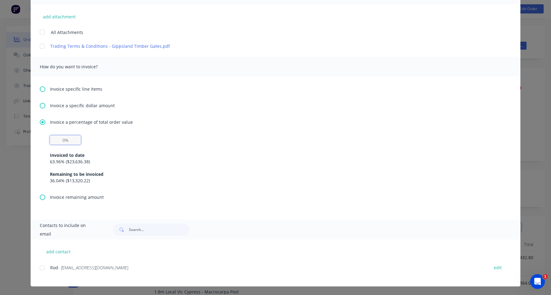
type textarea "Hi , Please find a partial invoice attached to this email for a 50% deposit. To…"
type input "36.04%"
type textarea "Hi , Please find a partial invoice attached to this email for a 50% deposit. To…"
type input "36.05%"
type textarea "Hi , Please find a partial invoice attached to this email for a 50% deposit. To…"
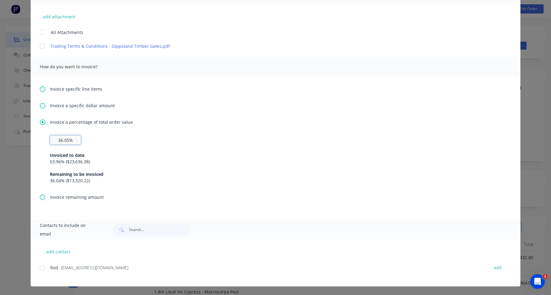
type input "36.05%"
type textarea "Hi , Please find a partial invoice attached to this email for a 50% deposit. To…"
type input "0%"
click at [220, 152] on div "Invoiced to date" at bounding box center [275, 155] width 451 height 6
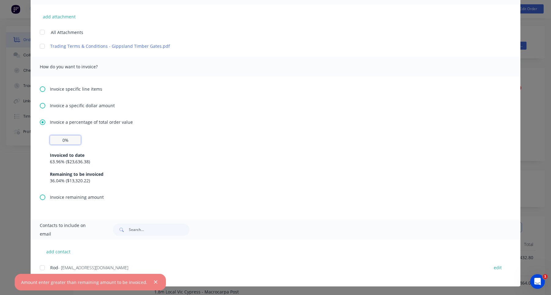
click at [76, 141] on input "0%" at bounding box center [65, 139] width 31 height 9
paste input "36.04"
type textarea "Hi , Please find a partial invoice attached to this email for a 50% deposit. To…"
type input "36.04%"
click at [179, 157] on div "Invoiced to date" at bounding box center [275, 155] width 451 height 6
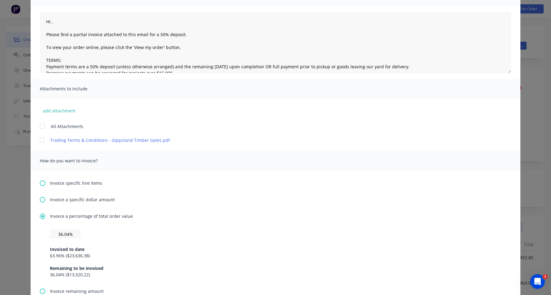
scroll to position [6, 0]
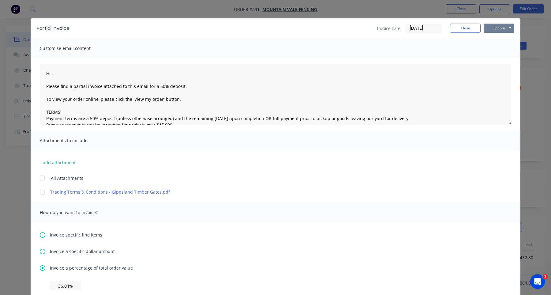
click at [508, 32] on button "Options" at bounding box center [499, 28] width 31 height 9
type textarea "Hi , Please find a partial invoice attached to this email for a 50% deposit. To…"
click at [500, 50] on button "Print" at bounding box center [503, 49] width 39 height 10
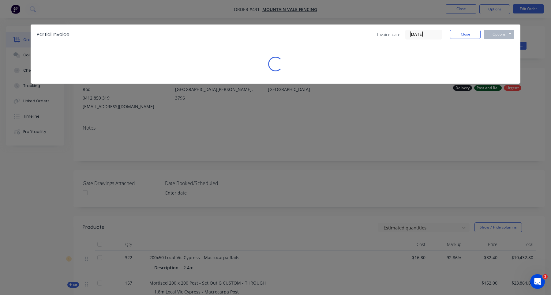
scroll to position [0, 0]
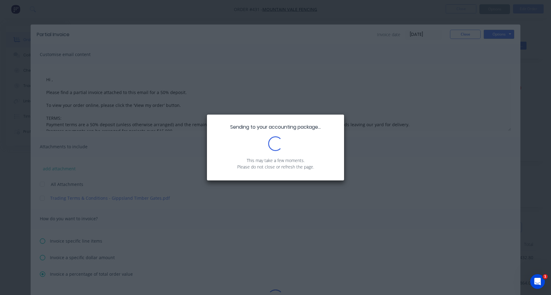
type textarea "Hi , Please find a partial invoice attached to this email for a 50% deposit. To…"
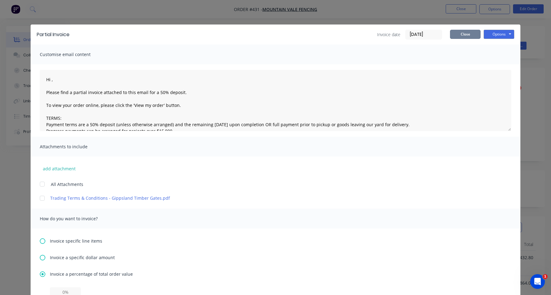
click at [461, 35] on button "Close" at bounding box center [465, 34] width 31 height 9
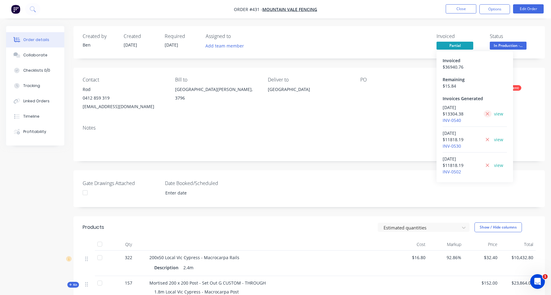
click at [486, 115] on icon at bounding box center [487, 113] width 3 height 3
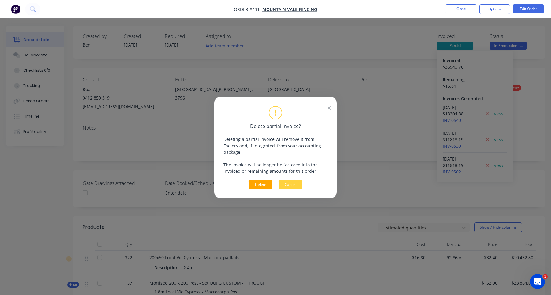
click at [260, 183] on button "Delete" at bounding box center [260, 184] width 24 height 9
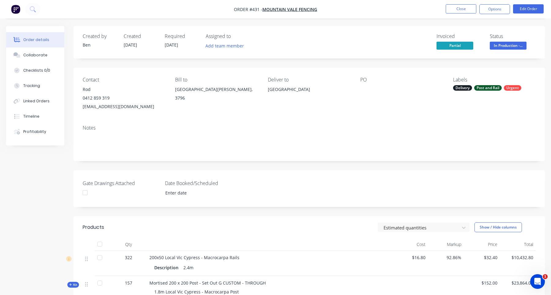
click at [492, 2] on nav "Order #431 - Mountain Vale Fencing Close Options Edit Order" at bounding box center [275, 9] width 551 height 18
click at [492, 7] on button "Options" at bounding box center [494, 9] width 31 height 10
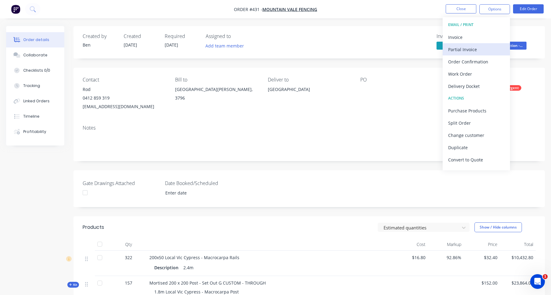
click at [480, 47] on div "Partial Invoice" at bounding box center [476, 49] width 56 height 9
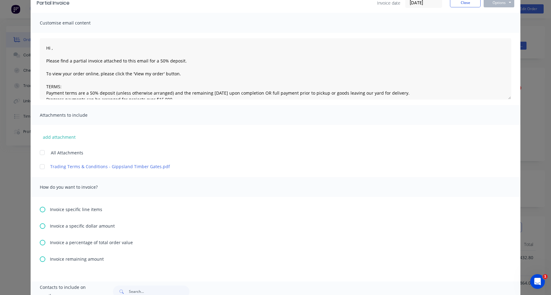
scroll to position [93, 0]
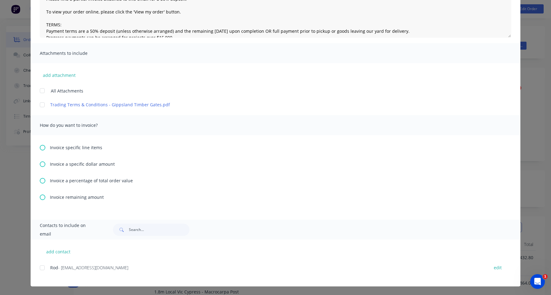
click at [88, 181] on span "Invoice a percentage of total order value" at bounding box center [91, 180] width 83 height 6
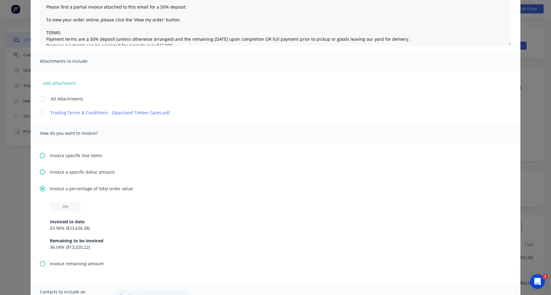
scroll to position [135, 0]
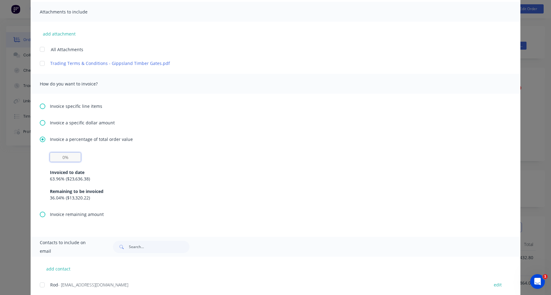
click at [76, 156] on input "text" at bounding box center [65, 156] width 31 height 9
click at [71, 109] on span "Invoice specific line items" at bounding box center [76, 106] width 52 height 6
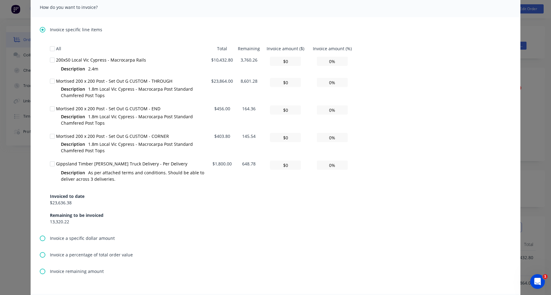
scroll to position [219, 0]
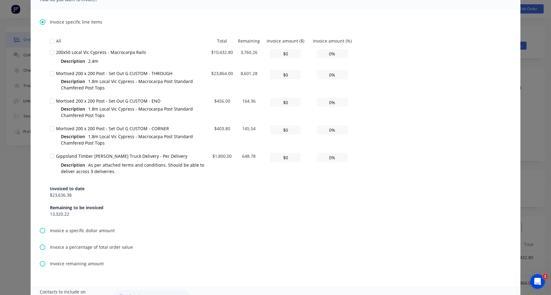
click at [72, 231] on span "Invoice a specific dollar amount" at bounding box center [82, 230] width 65 height 6
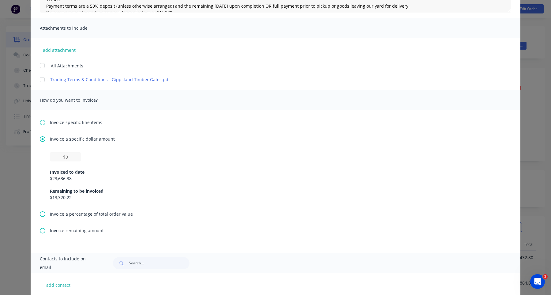
scroll to position [152, 0]
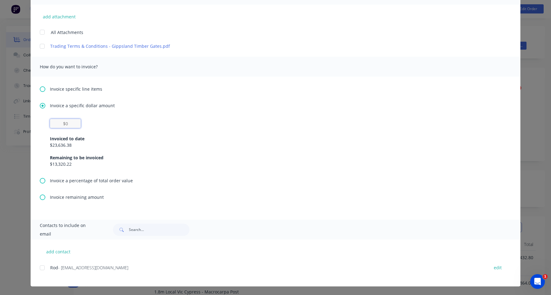
click at [70, 122] on input "text" at bounding box center [65, 123] width 31 height 9
paste input "$13,304.38"
type textarea "Hi , Please find a partial invoice attached to this email for a 50% deposit. To…"
type input "$13,304.38"
click at [126, 146] on div "$23,636.38" at bounding box center [275, 145] width 451 height 6
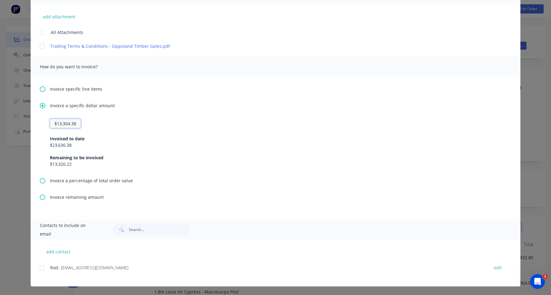
drag, startPoint x: 68, startPoint y: 123, endPoint x: 77, endPoint y: 123, distance: 8.3
click at [77, 123] on input "$13,304.38" at bounding box center [65, 123] width 31 height 9
click at [79, 123] on input "$13,304.38" at bounding box center [65, 123] width 31 height 9
type textarea "Hi , Please find a partial invoice attached to this email for a 50% deposit. To…"
type input "$13,304.3"
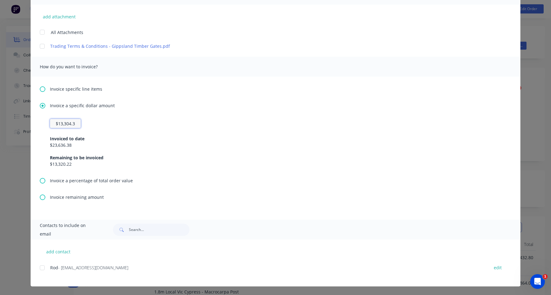
type textarea "Hi , Please find a partial invoice attached to this email for a 50% deposit. To…"
type input "$13,304."
type textarea "Hi , Please find a partial invoice attached to this email for a 50% deposit. To…"
type input "$13,304"
type textarea "Hi , Please find a partial invoice attached to this email for a 50% deposit. To…"
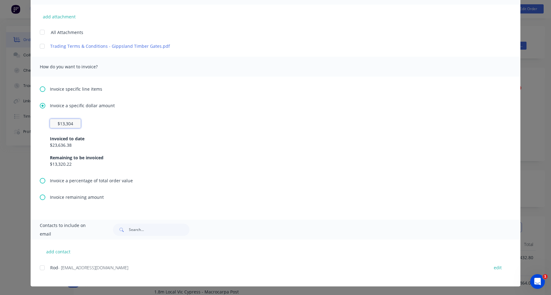
type input "$1,330"
type textarea "Hi , Please find a partial invoice attached to this email for a 50% deposit. To…"
type input "$13,305"
click at [289, 106] on div "Invoice a specific dollar amount" at bounding box center [275, 105] width 471 height 6
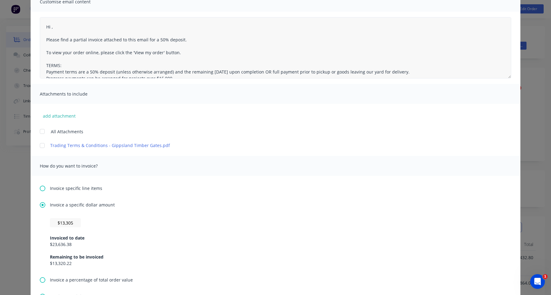
scroll to position [0, 0]
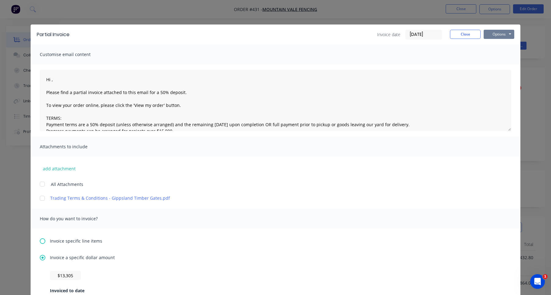
click at [502, 34] on button "Options" at bounding box center [499, 34] width 31 height 9
type textarea "Hi , Please find a partial invoice attached to this email for a 50% deposit. To…"
click at [496, 54] on button "Print" at bounding box center [503, 55] width 39 height 10
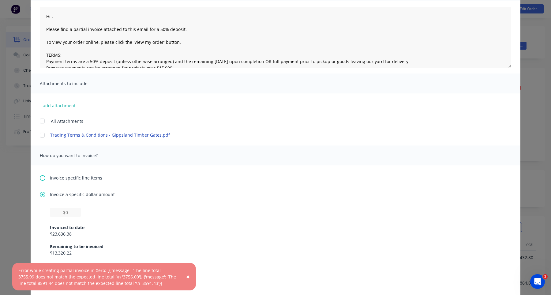
scroll to position [96, 0]
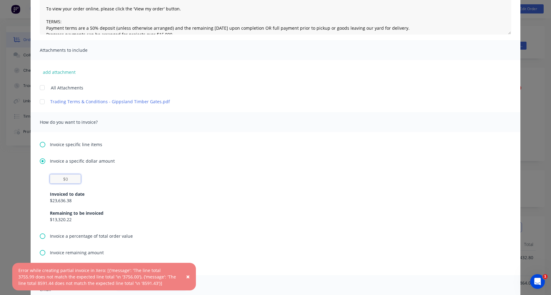
click at [76, 177] on input "text" at bounding box center [65, 178] width 31 height 9
paste input "$13,304.38"
type textarea "Hi , Please find a partial invoice attached to this email for a 50% deposit. To…"
type input "$13,304.38"
click at [188, 276] on span "×" at bounding box center [188, 276] width 4 height 9
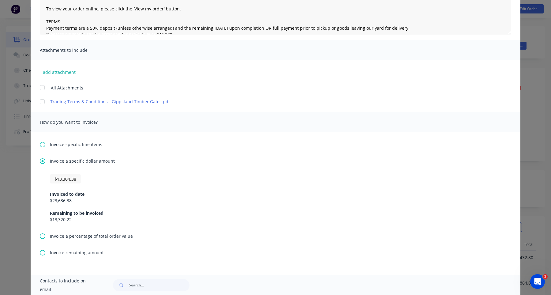
scroll to position [0, 0]
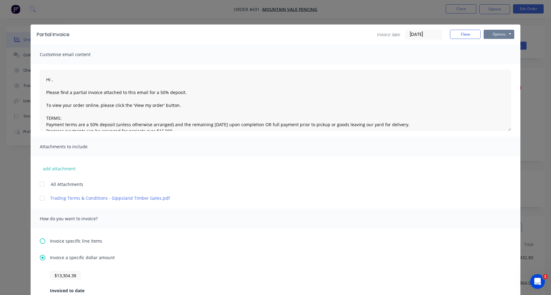
click at [504, 36] on button "Options" at bounding box center [499, 34] width 31 height 9
type textarea "Hi , Please find a partial invoice attached to this email for a 50% deposit. To…"
click at [495, 56] on button "Print" at bounding box center [503, 55] width 39 height 10
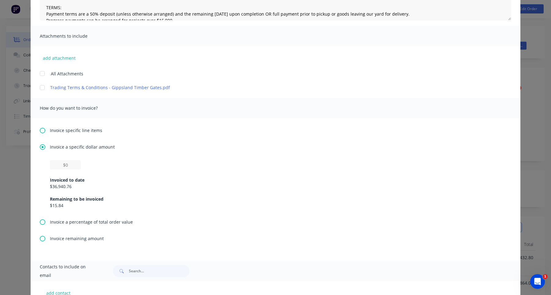
scroll to position [152, 0]
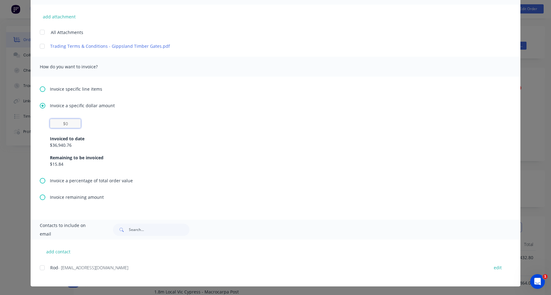
click at [76, 122] on input "text" at bounding box center [65, 123] width 31 height 9
paste input "$13,304.38"
type textarea "Hi , Please find a partial invoice attached to this email for a 50% deposit. To…"
type input "$13,304.38"
type textarea "Hi , Please find a partial invoice attached to this email for a 50% deposit. To…"
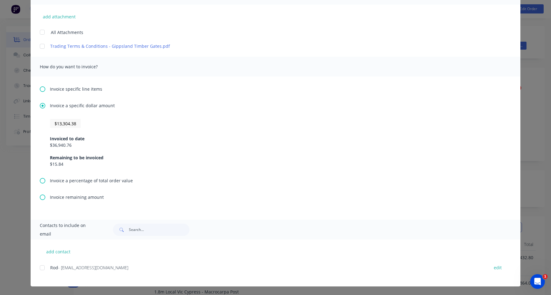
type input "$0"
click at [122, 133] on div "Invoiced to date $36,940.76 Remaining to be invoiced $15.84" at bounding box center [275, 147] width 451 height 39
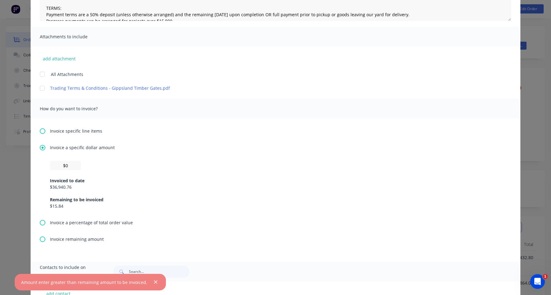
scroll to position [0, 0]
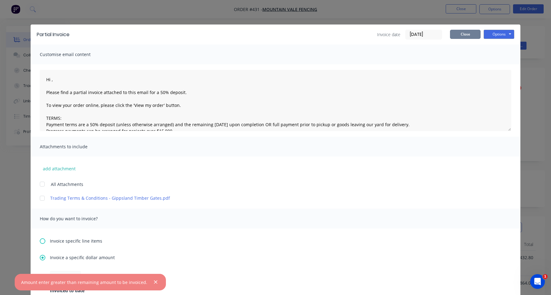
click at [467, 39] on button "Close" at bounding box center [465, 34] width 31 height 9
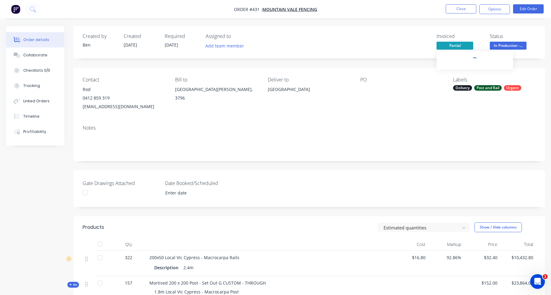
click at [454, 43] on span "Partial" at bounding box center [454, 46] width 37 height 8
click at [458, 49] on span "Partial" at bounding box center [454, 46] width 37 height 8
click at [460, 47] on span "Partial" at bounding box center [454, 46] width 37 height 8
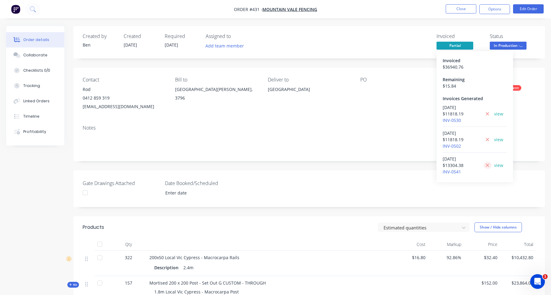
click at [486, 166] on icon at bounding box center [487, 164] width 3 height 3
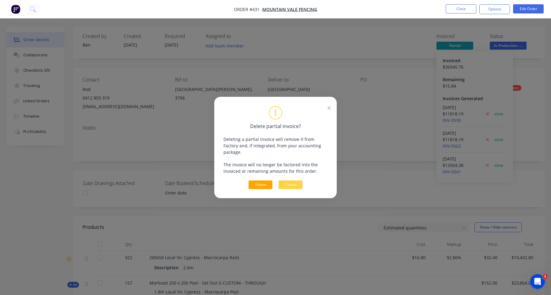
click at [263, 181] on button "Delete" at bounding box center [260, 184] width 24 height 9
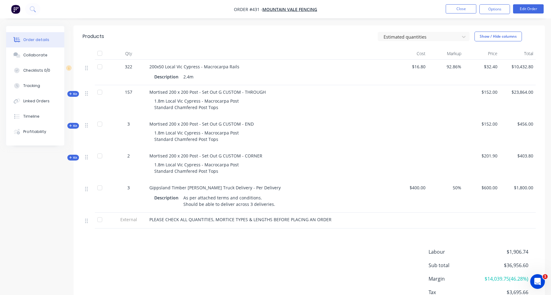
scroll to position [241, 0]
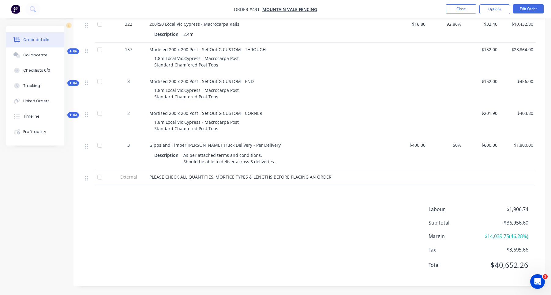
click at [73, 113] on span "Kit" at bounding box center [73, 115] width 8 height 5
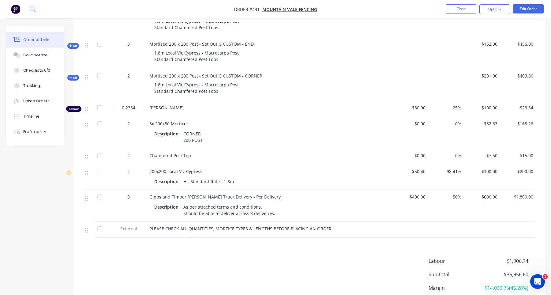
scroll to position [271, 0]
click at [74, 76] on span "Kit" at bounding box center [73, 76] width 8 height 5
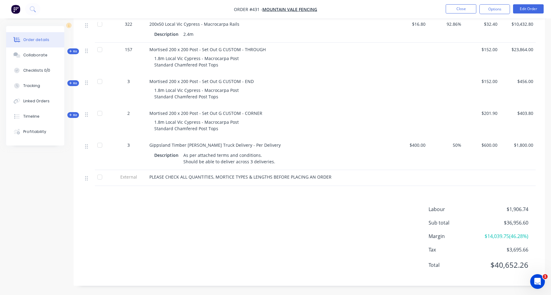
scroll to position [241, 0]
click at [73, 49] on span "Kit" at bounding box center [73, 51] width 8 height 5
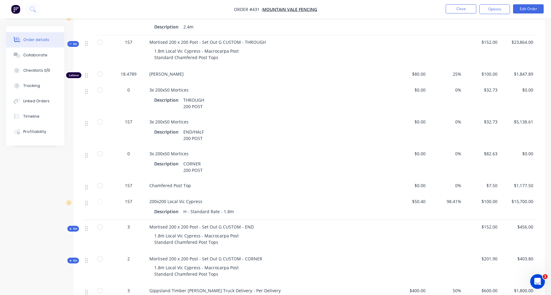
click at [75, 45] on span "Kit" at bounding box center [73, 44] width 8 height 5
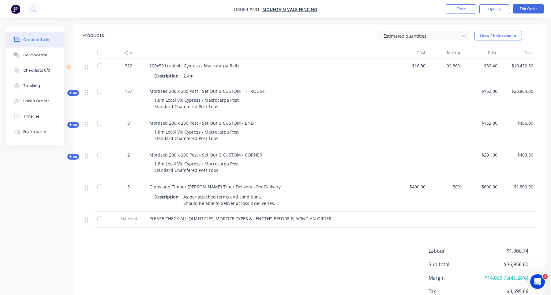
scroll to position [184, 0]
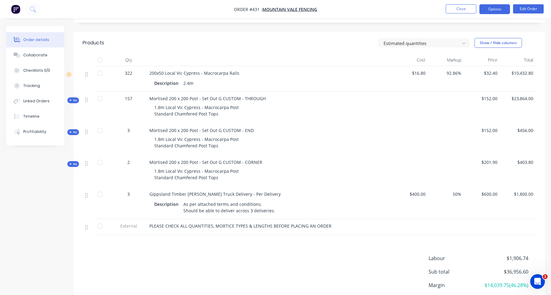
click at [494, 8] on button "Options" at bounding box center [494, 9] width 31 height 10
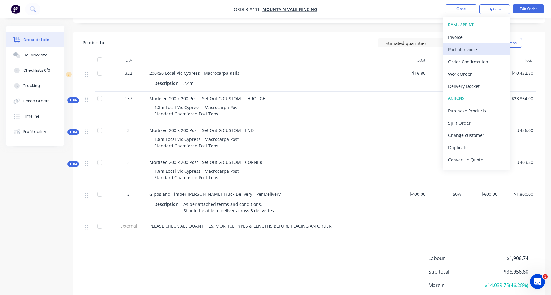
click at [480, 47] on div "Partial Invoice" at bounding box center [476, 49] width 56 height 9
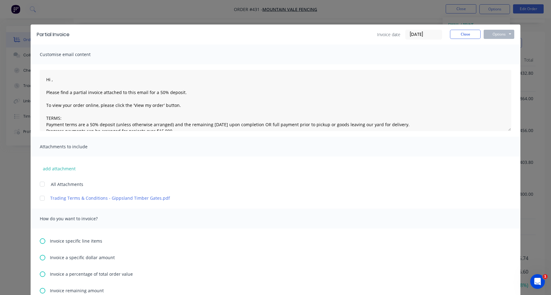
scroll to position [93, 0]
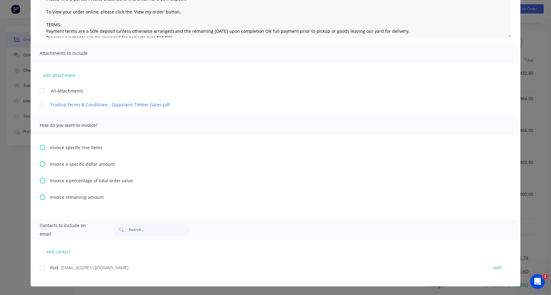
click at [88, 150] on span "Invoice specific line items" at bounding box center [76, 147] width 52 height 6
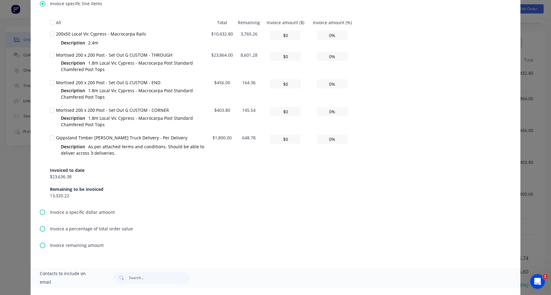
scroll to position [285, 0]
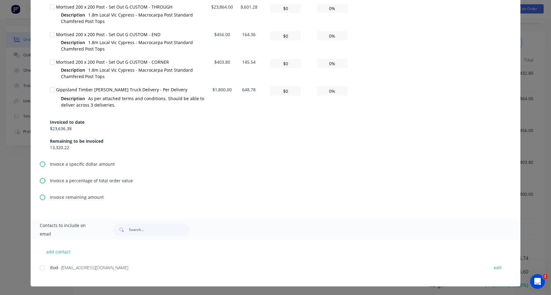
click at [86, 181] on span "Invoice a percentage of total order value" at bounding box center [91, 180] width 83 height 6
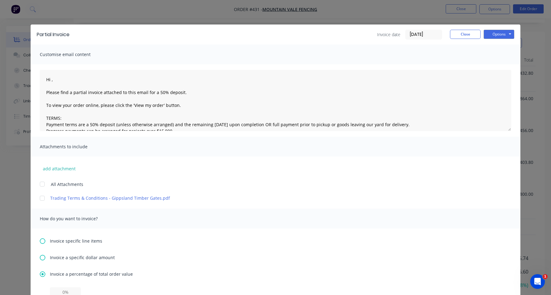
scroll to position [152, 0]
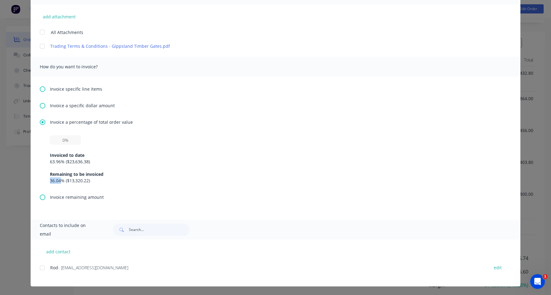
drag, startPoint x: 50, startPoint y: 180, endPoint x: 61, endPoint y: 180, distance: 11.3
click at [62, 180] on div "Invoiced to date 63.96 % ( $23,636.38 ) Remaining to be invoiced 36.04 % ( $13,…" at bounding box center [275, 164] width 471 height 58
click at [256, 186] on div "Invoiced to date 63.96 % ( $23,636.38 ) Remaining to be invoiced 36.04 % ( $13,…" at bounding box center [275, 164] width 471 height 58
drag, startPoint x: 51, startPoint y: 180, endPoint x: 61, endPoint y: 180, distance: 10.1
click at [61, 180] on div "36.04 % ( $13,320.22 )" at bounding box center [275, 180] width 451 height 6
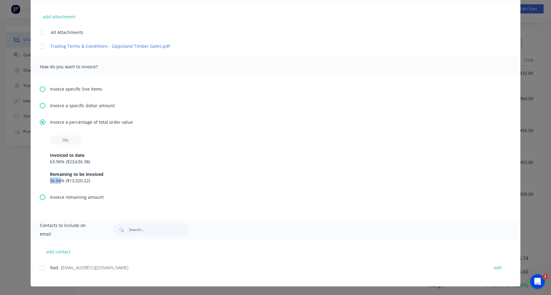
copy div "36.04"
click at [73, 140] on input "text" at bounding box center [65, 139] width 31 height 9
paste input "36.04%"
type textarea "Hi , Please find a partial invoice attached to this email for a 50% deposit. To…"
type input "36.04%"
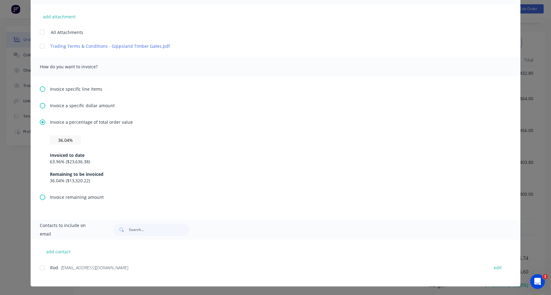
click at [193, 162] on div "63.96 % ( $23,636.38 )" at bounding box center [275, 161] width 451 height 6
click at [69, 141] on input "36.04%" at bounding box center [65, 139] width 31 height 9
click at [57, 196] on span "Invoice remaining amount" at bounding box center [77, 197] width 54 height 6
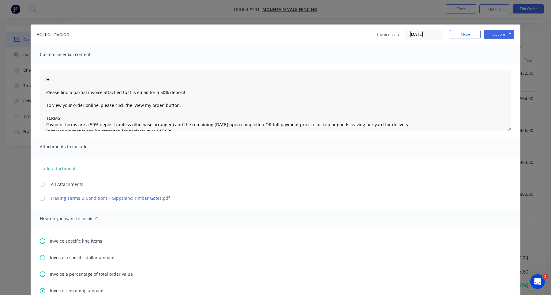
scroll to position [116, 0]
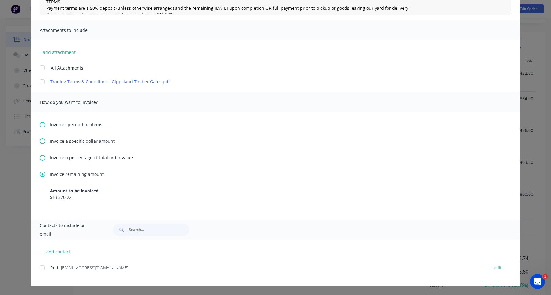
click at [87, 144] on span "Invoice a specific dollar amount" at bounding box center [82, 141] width 65 height 6
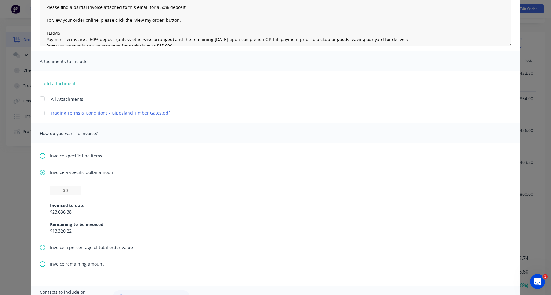
scroll to position [85, 0]
drag, startPoint x: 53, startPoint y: 231, endPoint x: 77, endPoint y: 231, distance: 24.2
click at [77, 231] on div "$13,320.22" at bounding box center [275, 230] width 451 height 6
copy div "13,320.22"
click at [69, 189] on input "text" at bounding box center [65, 189] width 31 height 9
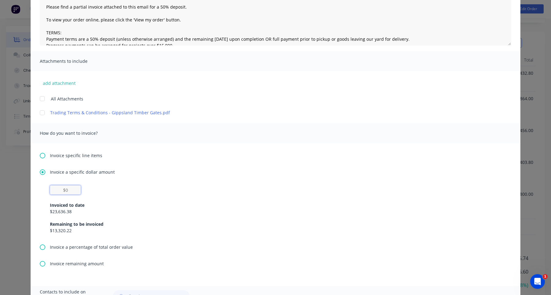
paste input "$13,320.22"
type textarea "Hi , Please find a partial invoice attached to this email for a 50% deposit. To…"
type input "$13,320.22"
type textarea "Hi , Please find a partial invoice attached to this email for a 50% deposit. To…"
type input "$13,320.2"
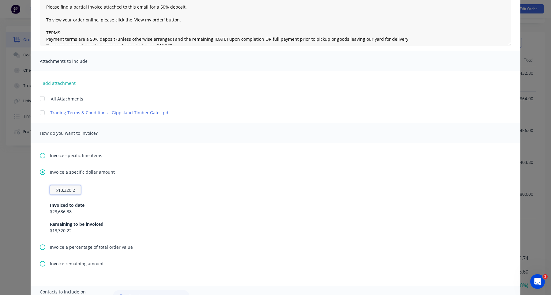
type textarea "Hi , Please find a partial invoice attached to this email for a 50% deposit. To…"
type input "$13,320."
type textarea "Hi , Please find a partial invoice attached to this email for a 50% deposit. To…"
type input "$13,320"
type textarea "Hi , Please find a partial invoice attached to this email for a 50% deposit. To…"
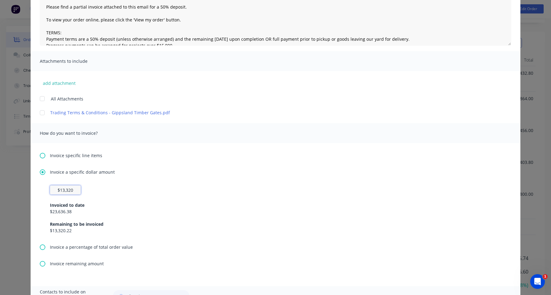
type input "$1,332"
type textarea "Hi , Please find a partial invoice attached to this email for a 50% deposit. To…"
type input "$133"
type textarea "Hi , Please find a partial invoice attached to this email for a 50% deposit. To…"
type input "$1,330"
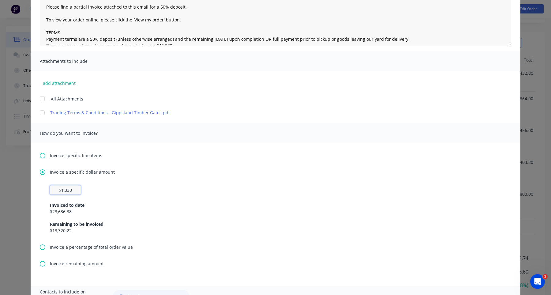
type textarea "Hi , Please find a partial invoice attached to this email for a 50% deposit. To…"
type input "$13,300"
click at [241, 202] on div "Invoiced to date" at bounding box center [275, 205] width 451 height 6
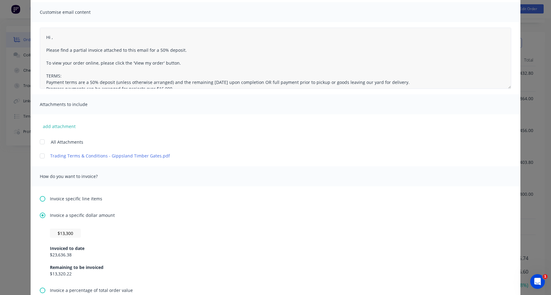
scroll to position [0, 0]
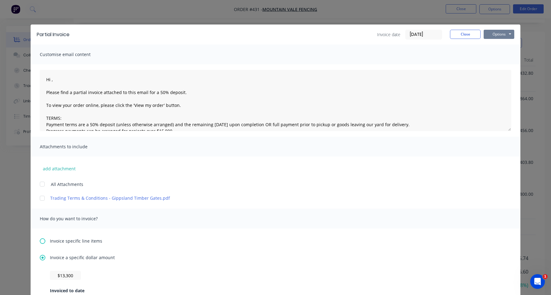
click at [506, 33] on button "Options" at bounding box center [499, 34] width 31 height 9
type textarea "Hi , Please find a partial invoice attached to this email for a 50% deposit. To…"
click at [502, 57] on button "Print" at bounding box center [503, 55] width 39 height 10
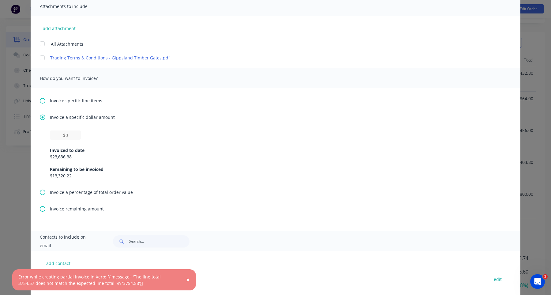
scroll to position [152, 0]
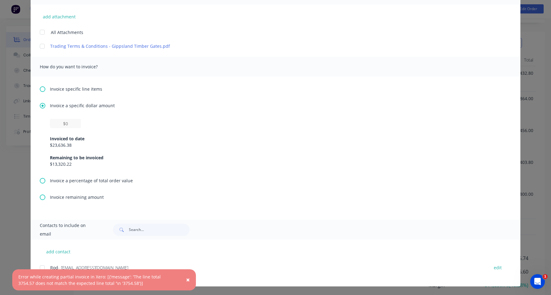
click at [189, 279] on span "×" at bounding box center [188, 279] width 4 height 9
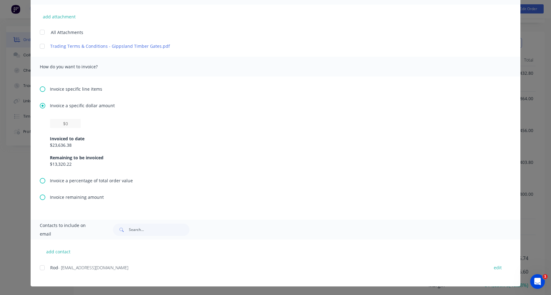
click at [80, 92] on div "Invoice specific line items Invoice a specific dollar amount Invoiced to date $…" at bounding box center [276, 148] width 490 height 143
click at [80, 89] on span "Invoice specific line items" at bounding box center [76, 89] width 52 height 6
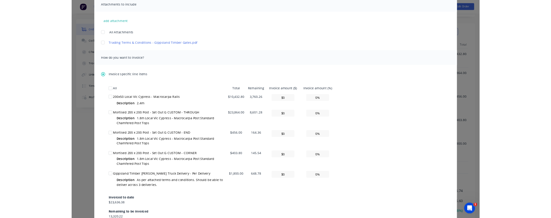
scroll to position [141, 0]
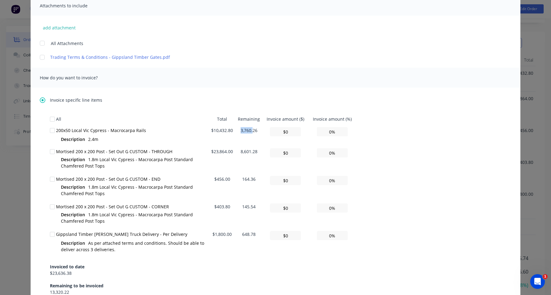
drag, startPoint x: 240, startPoint y: 130, endPoint x: 255, endPoint y: 130, distance: 14.4
click at [254, 130] on td "3,760.26" at bounding box center [248, 135] width 27 height 21
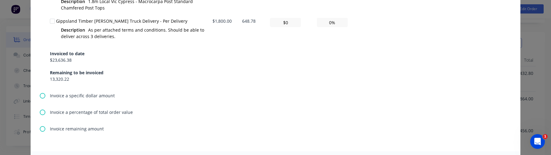
scroll to position [364, 0]
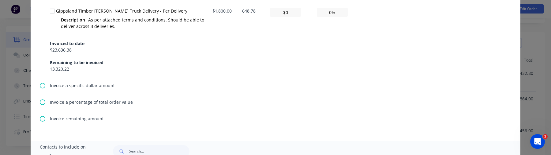
click at [68, 84] on span "Invoice a specific dollar amount" at bounding box center [82, 85] width 65 height 6
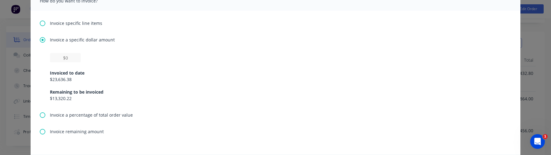
scroll to position [200, 0]
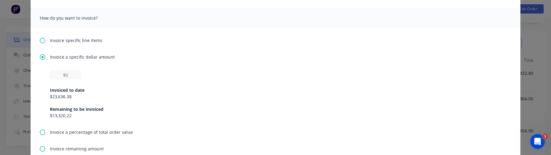
click at [77, 42] on span "Invoice specific line items" at bounding box center [76, 40] width 52 height 6
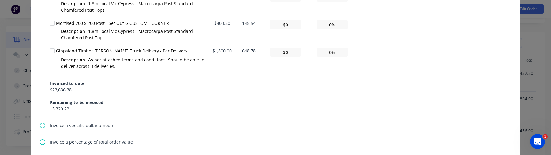
scroll to position [425, 0]
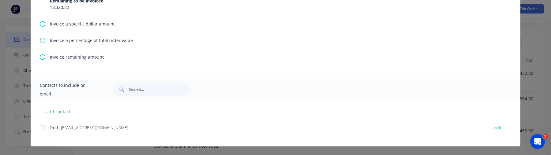
click at [87, 54] on span "Invoice remaining amount" at bounding box center [77, 57] width 54 height 6
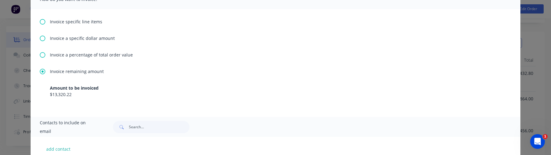
scroll to position [218, 0]
click at [80, 23] on span "Invoice specific line items" at bounding box center [76, 22] width 52 height 6
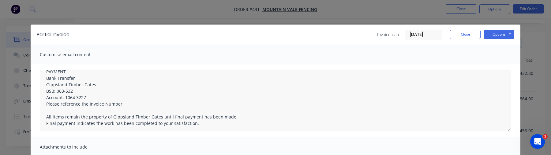
scroll to position [74, 0]
type textarea "Hi , Please find a partial invoice attached to this email for a 50% deposit. To…"
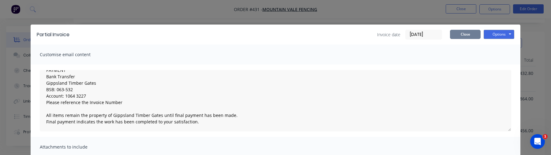
click at [465, 36] on button "Close" at bounding box center [465, 34] width 31 height 9
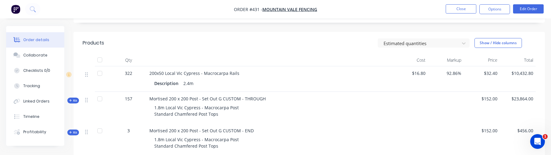
scroll to position [0, 0]
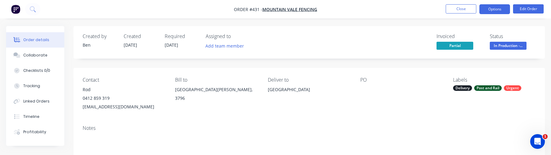
click at [497, 9] on button "Options" at bounding box center [494, 9] width 31 height 10
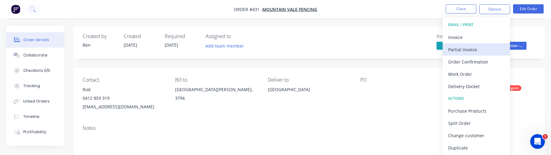
click at [479, 50] on div "Partial Invoice" at bounding box center [476, 49] width 56 height 9
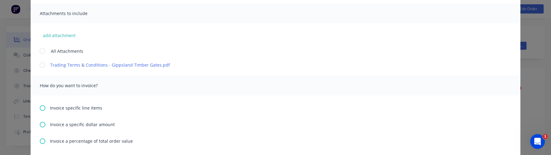
scroll to position [191, 0]
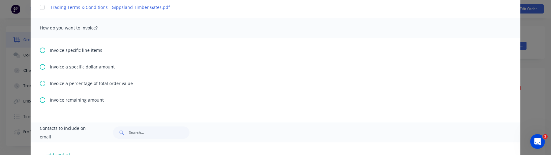
click at [81, 51] on span "Invoice specific line items" at bounding box center [76, 50] width 52 height 6
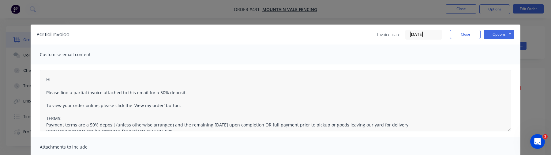
scroll to position [74, 0]
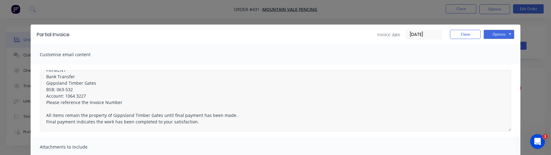
type textarea "Hi , Please find a partial invoice attached to this email for a 50% deposit. To…"
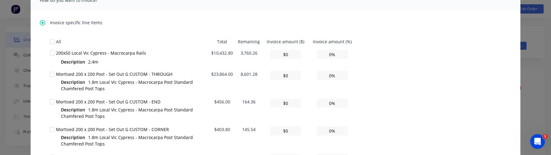
scroll to position [201, 0]
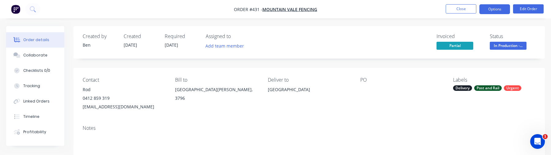
click at [495, 11] on button "Options" at bounding box center [494, 9] width 31 height 10
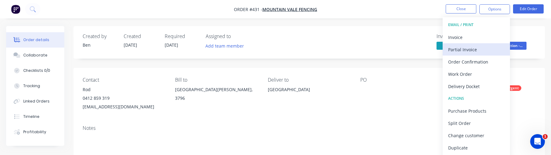
click at [488, 49] on div "Partial Invoice" at bounding box center [476, 49] width 56 height 9
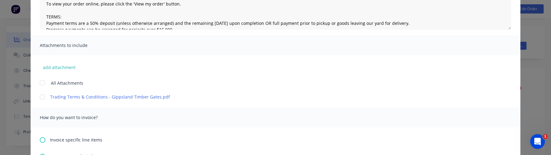
scroll to position [148, 0]
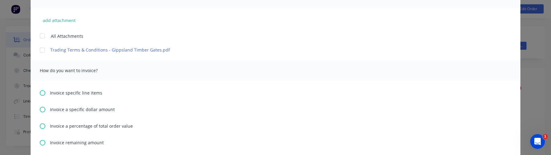
click at [90, 92] on span "Invoice specific line items" at bounding box center [76, 92] width 52 height 6
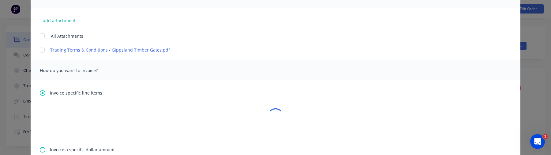
scroll to position [0, 0]
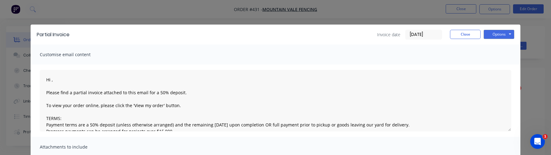
type textarea "Hi , Please find a partial invoice attached to this email for a 50% deposit. To…"
click at [472, 33] on button "Close" at bounding box center [465, 34] width 31 height 9
